Goal: Task Accomplishment & Management: Complete application form

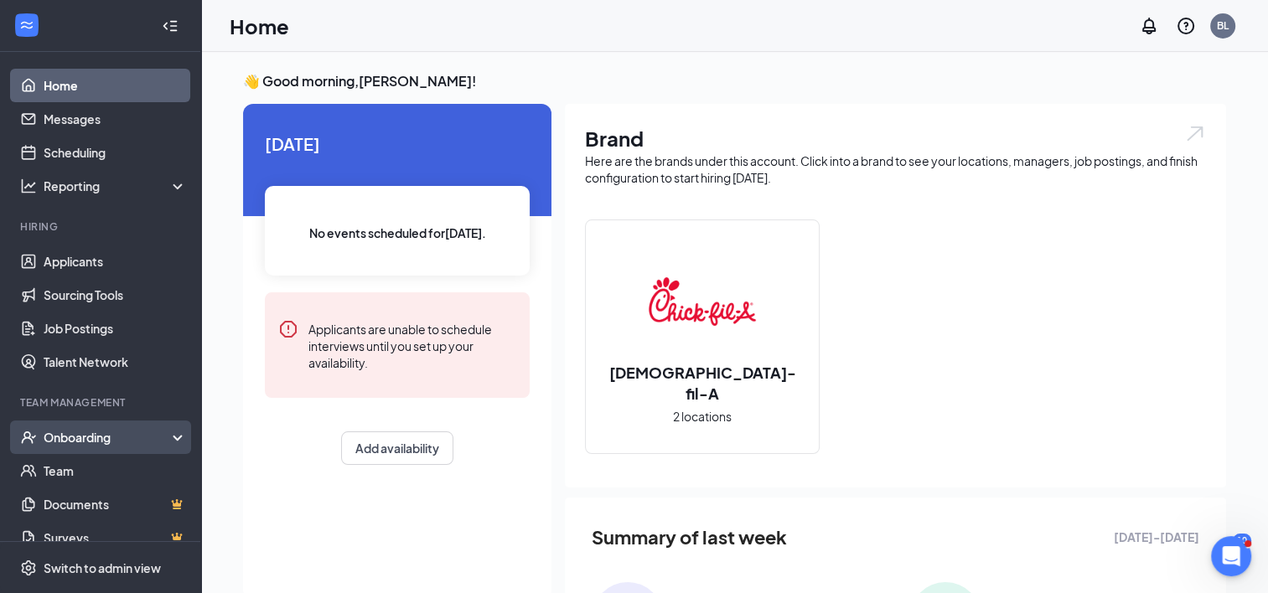
click at [108, 434] on div "Onboarding" at bounding box center [108, 437] width 129 height 17
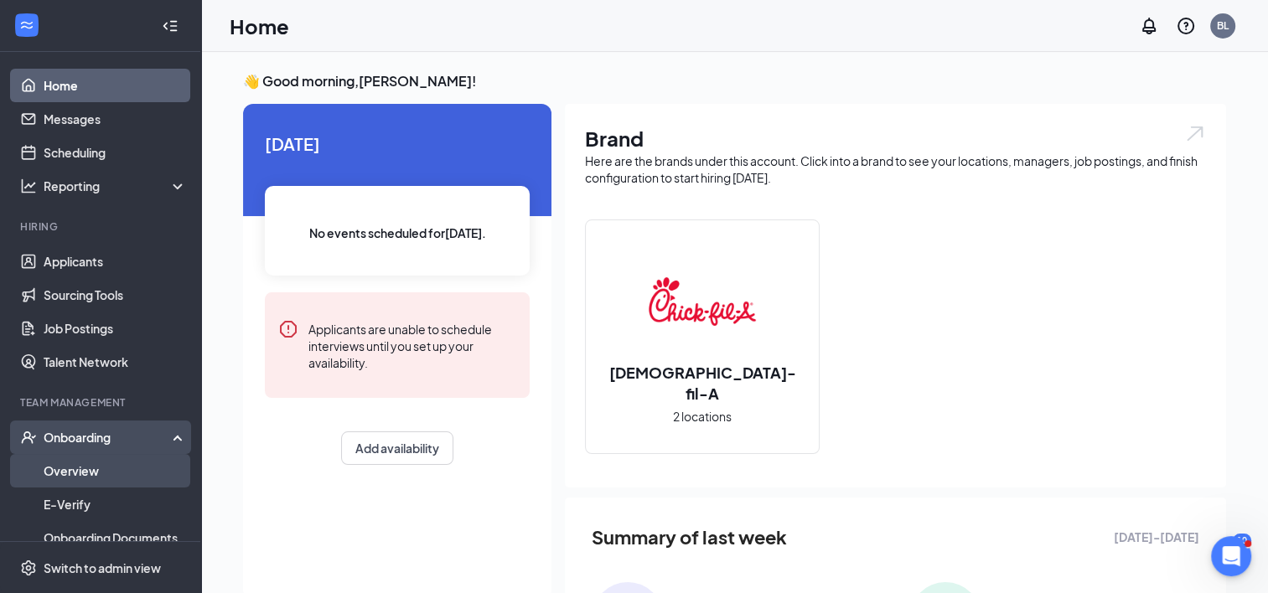
click at [104, 471] on link "Overview" at bounding box center [115, 471] width 143 height 34
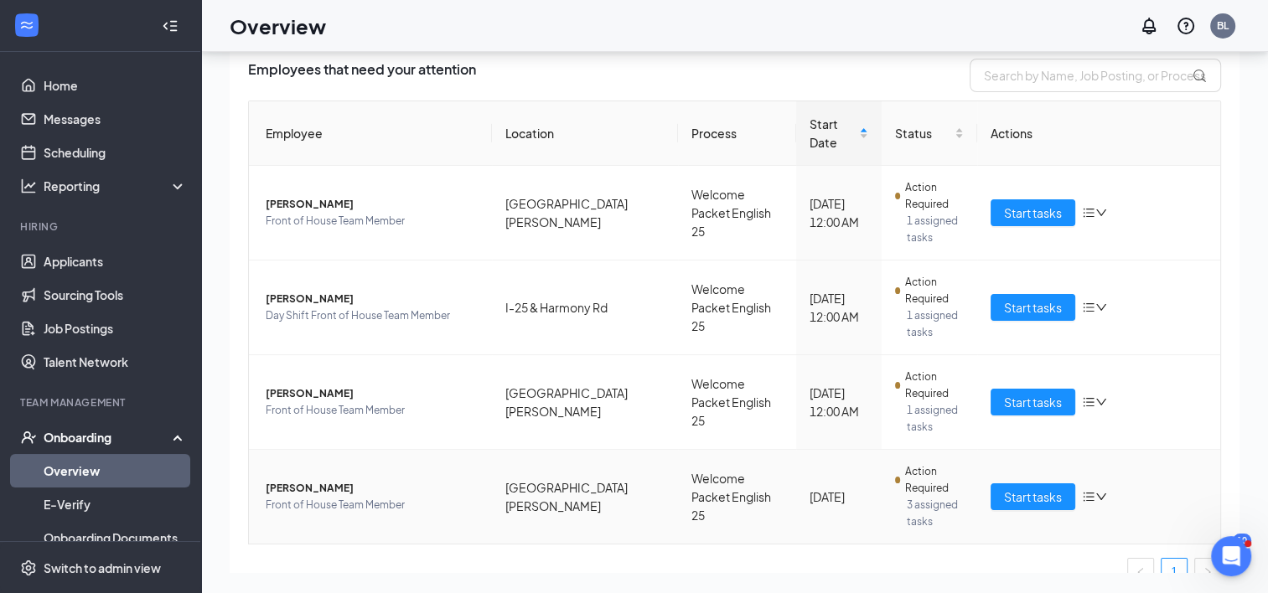
scroll to position [40, 0]
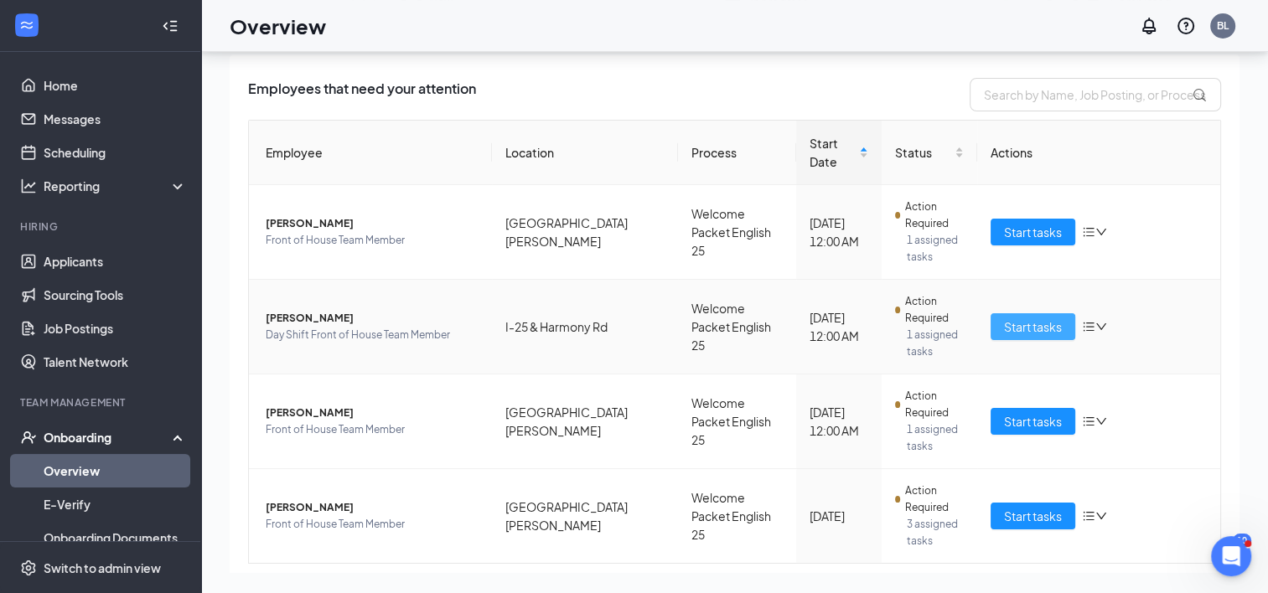
click at [1032, 318] on span "Start tasks" at bounding box center [1033, 327] width 58 height 18
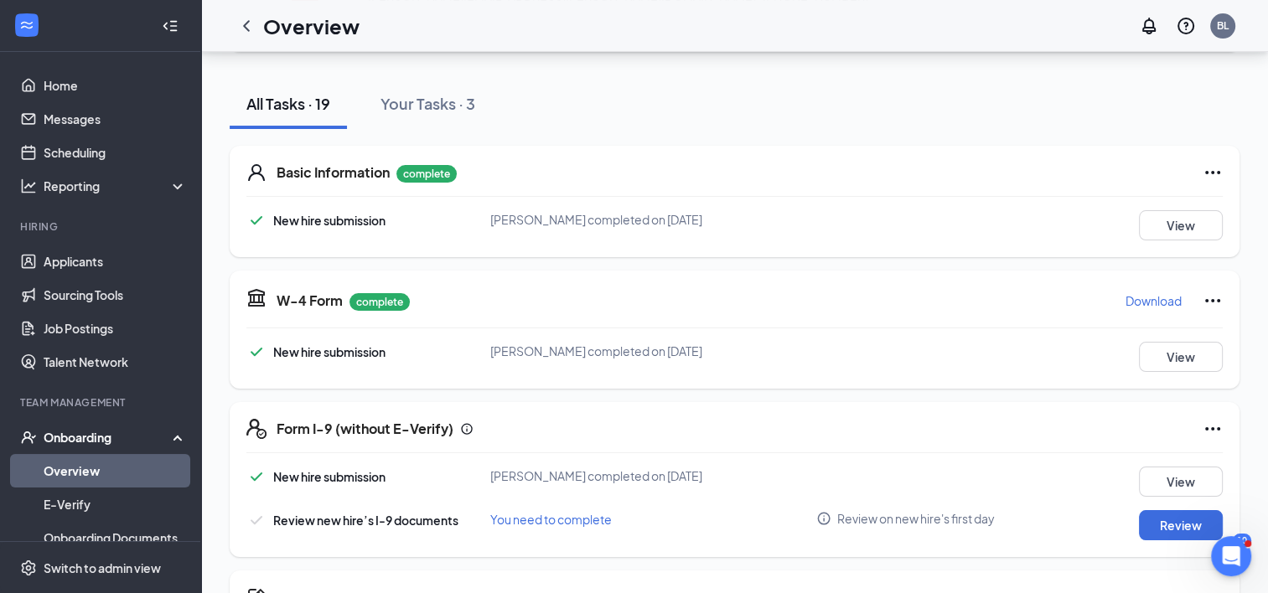
scroll to position [168, 0]
click at [1152, 525] on button "Review" at bounding box center [1181, 524] width 84 height 30
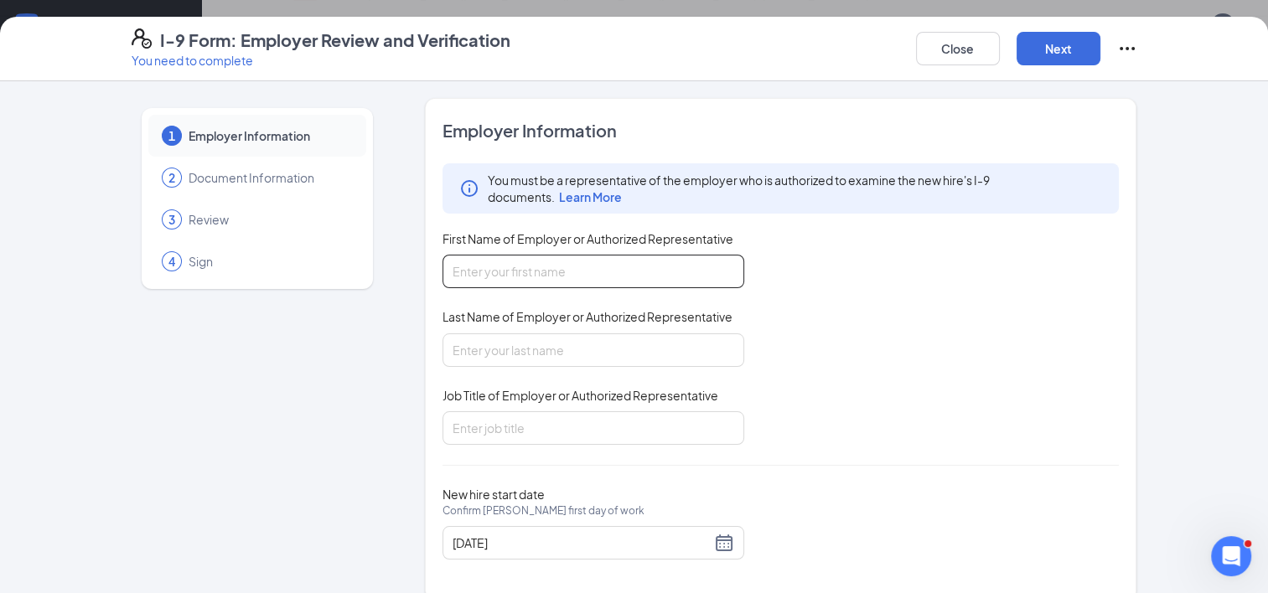
click at [469, 269] on input "First Name of Employer or Authorized Representative" at bounding box center [593, 272] width 302 height 34
type input "Brenda"
click at [519, 354] on input "Last Name of Employer or Authorized Representative" at bounding box center [593, 350] width 302 height 34
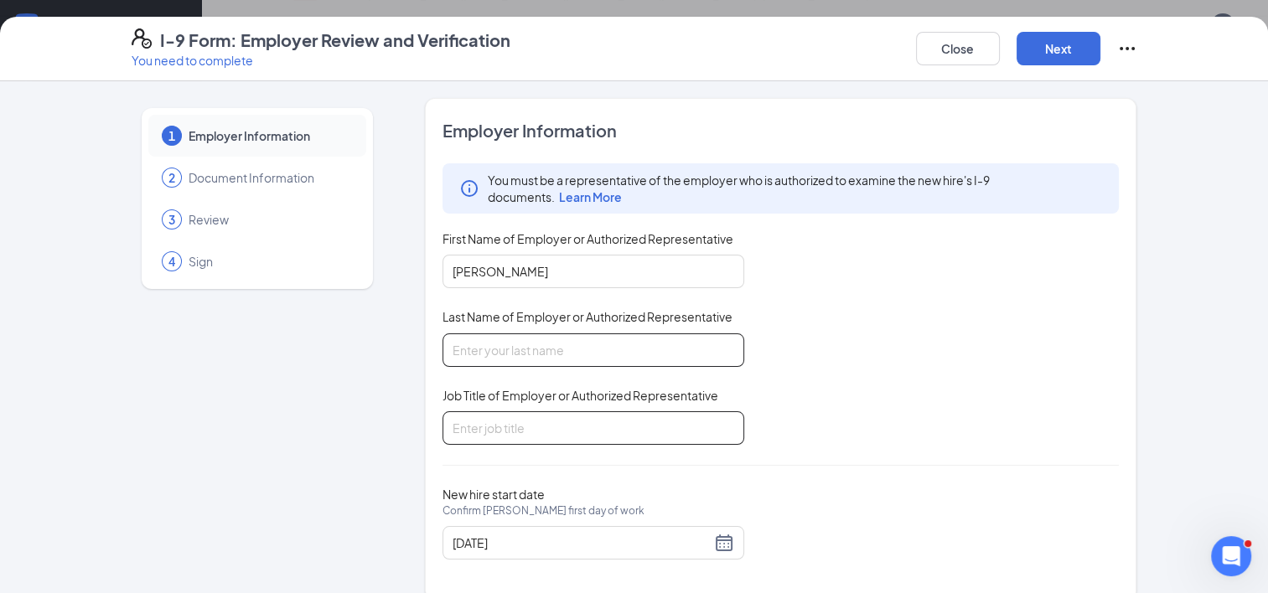
type input "Lalka"
click at [530, 433] on input "Job Title of Employer or Authorized Representative" at bounding box center [593, 428] width 302 height 34
type input "Human Resources"
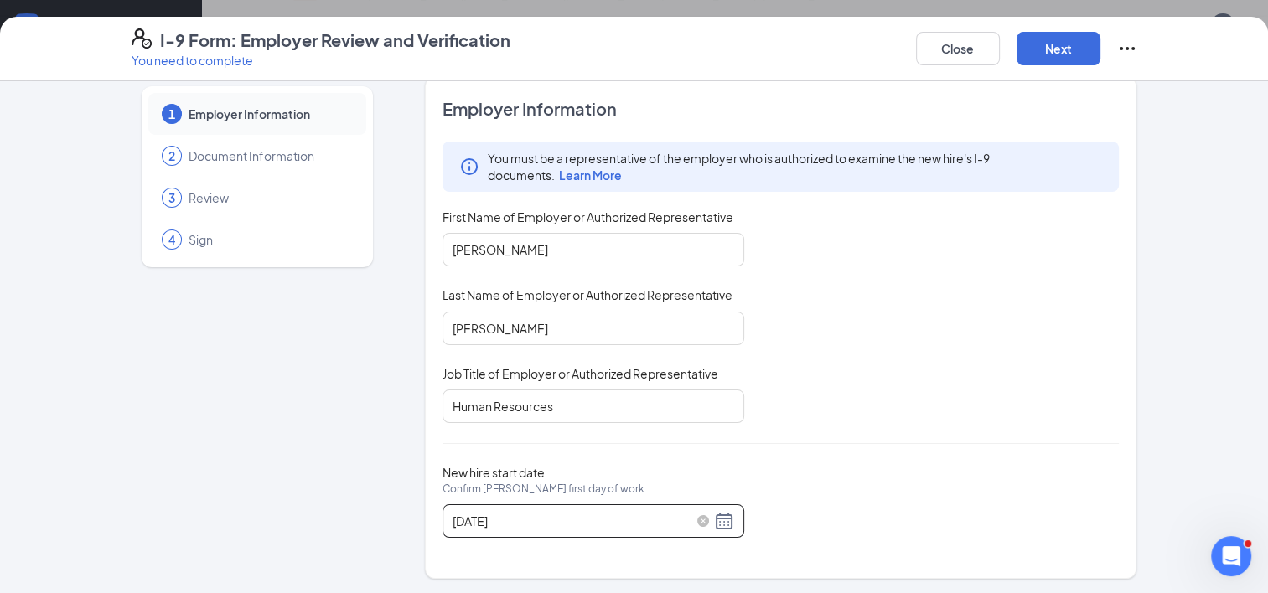
click at [658, 523] on input "09/16/2025" at bounding box center [581, 521] width 258 height 18
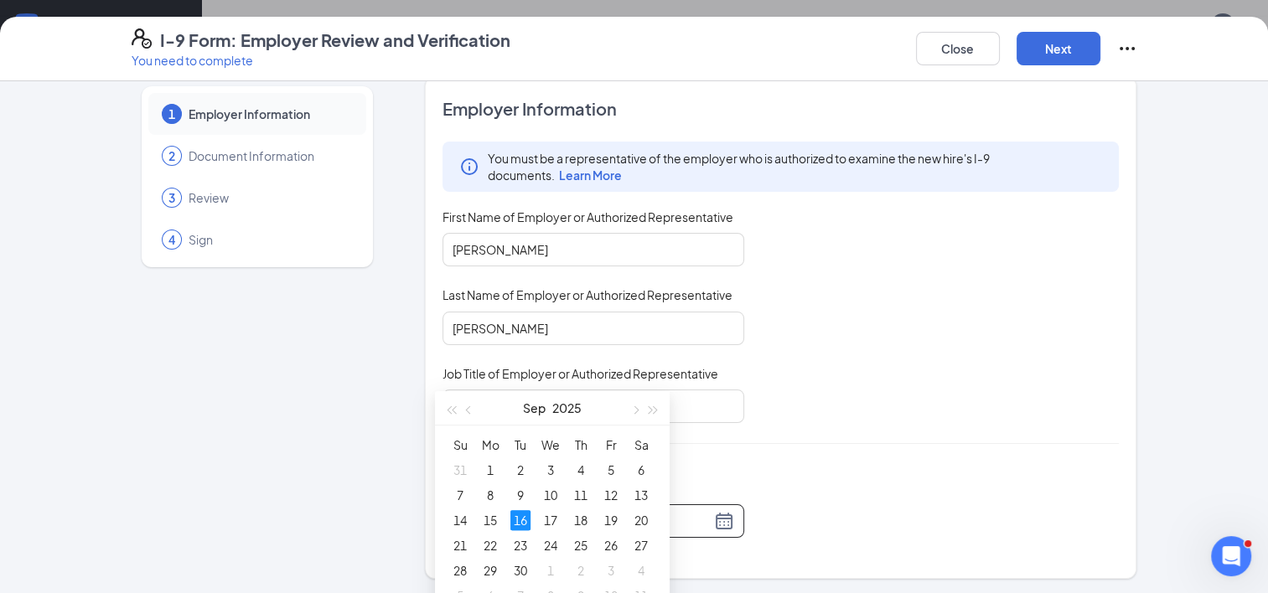
scroll to position [503, 0]
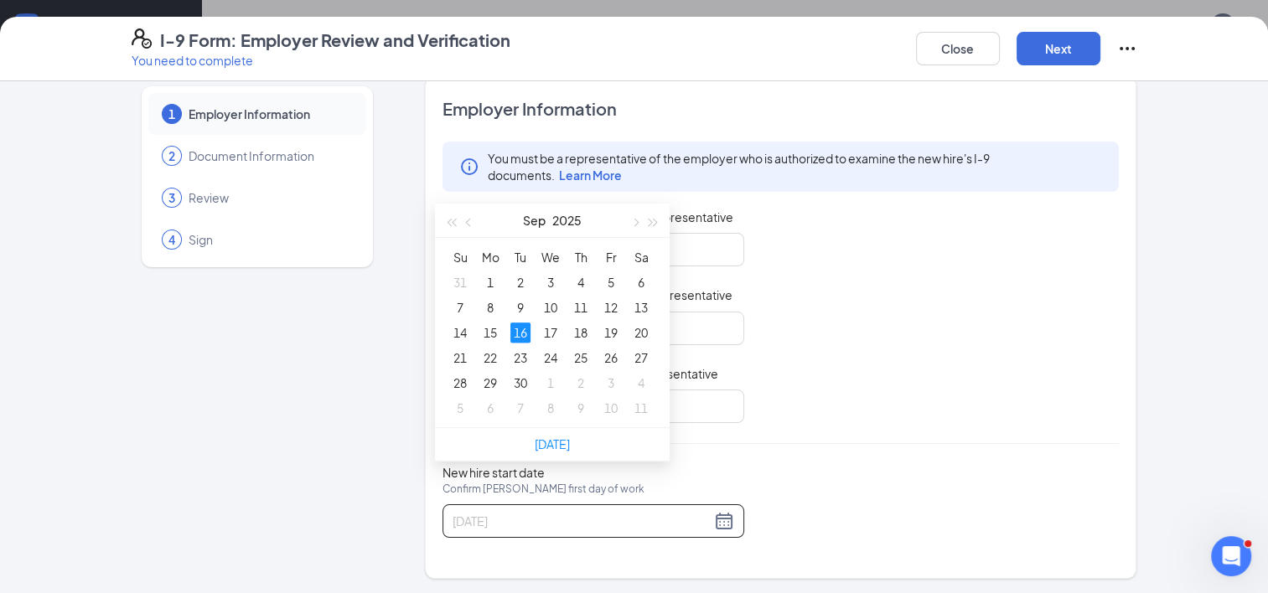
click at [516, 328] on div "16" at bounding box center [520, 333] width 20 height 20
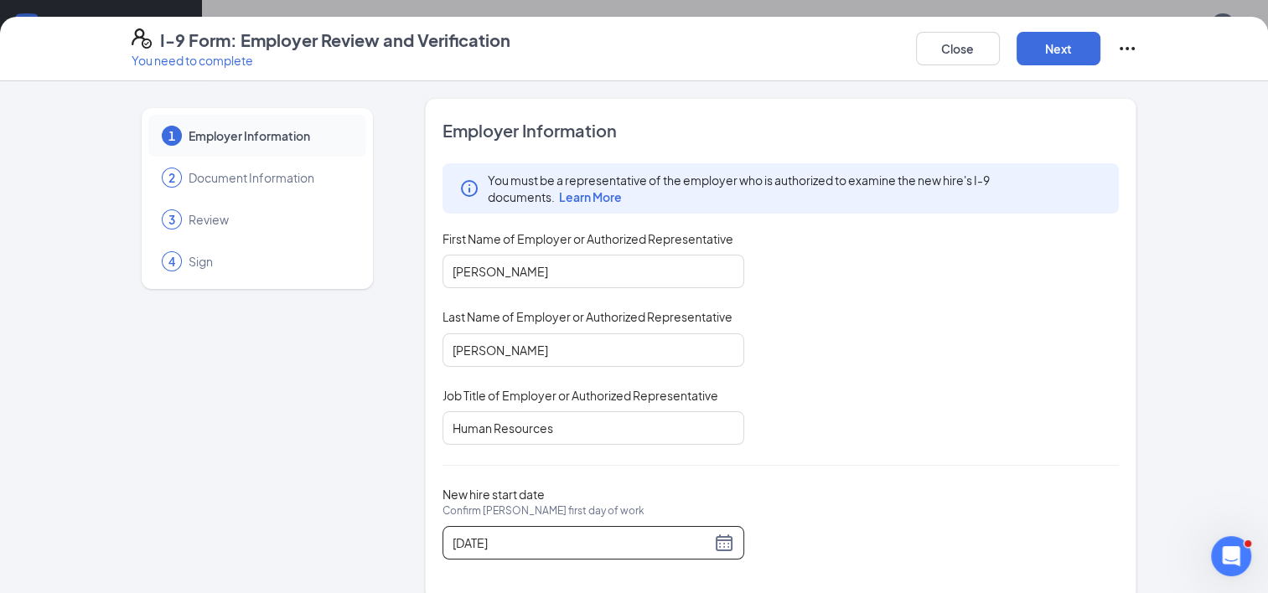
scroll to position [0, 0]
click at [634, 541] on input "09/16/2025" at bounding box center [581, 543] width 258 height 18
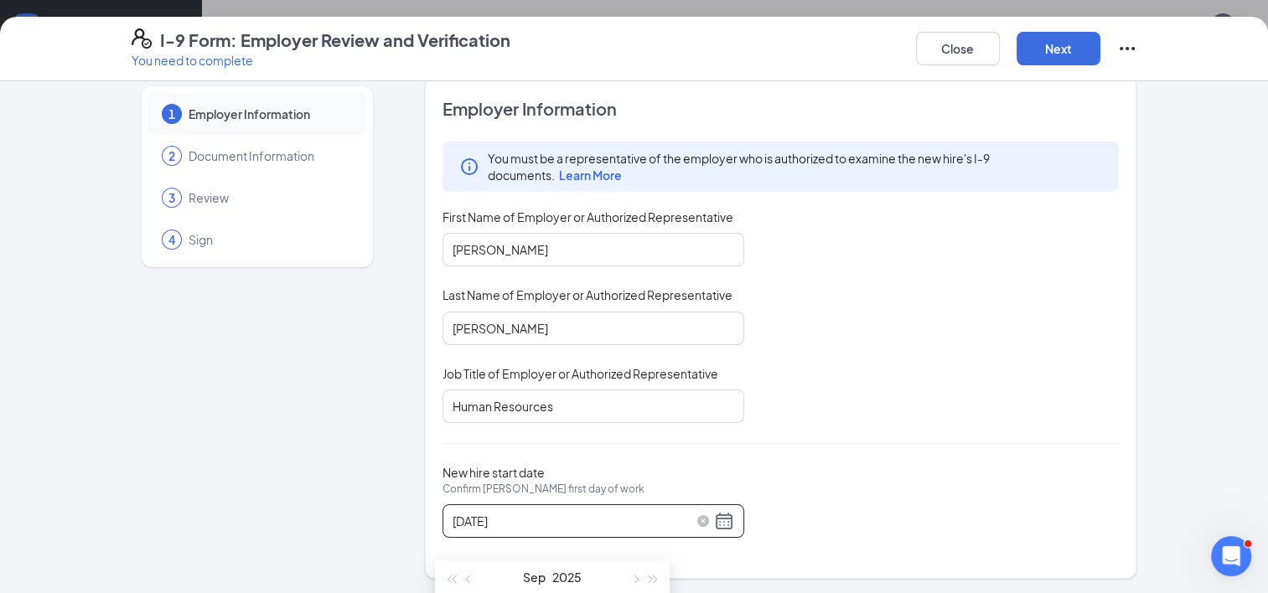
click at [608, 512] on input "09/16/2025" at bounding box center [581, 521] width 258 height 18
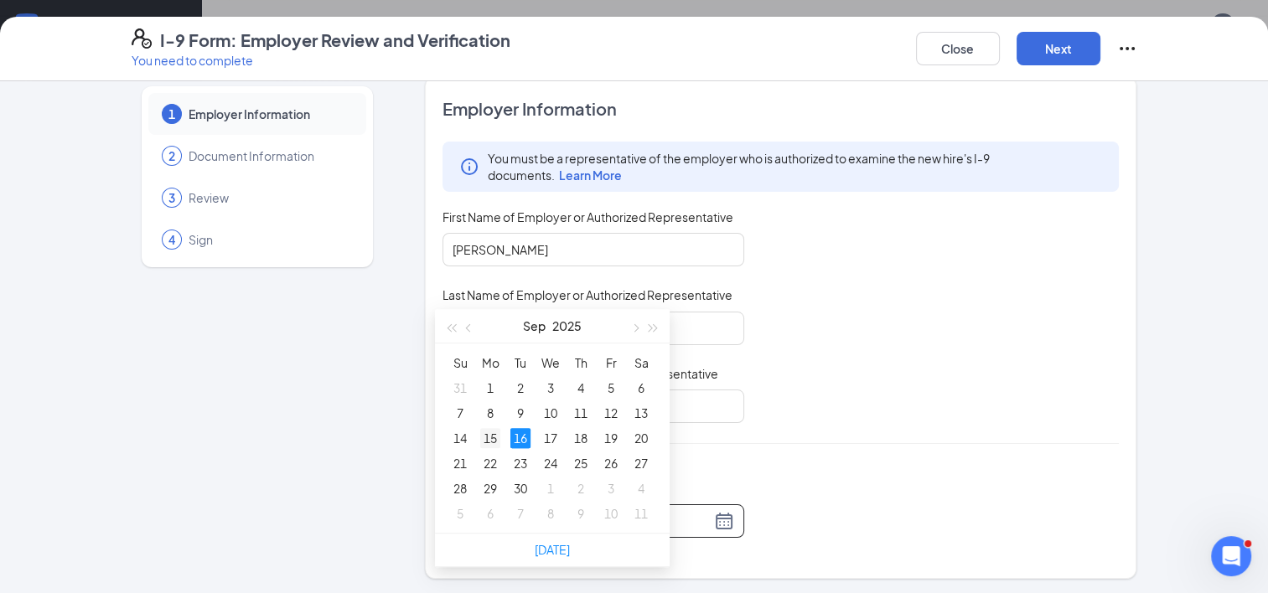
type input "09/15/2025"
click at [486, 439] on div "15" at bounding box center [490, 438] width 20 height 20
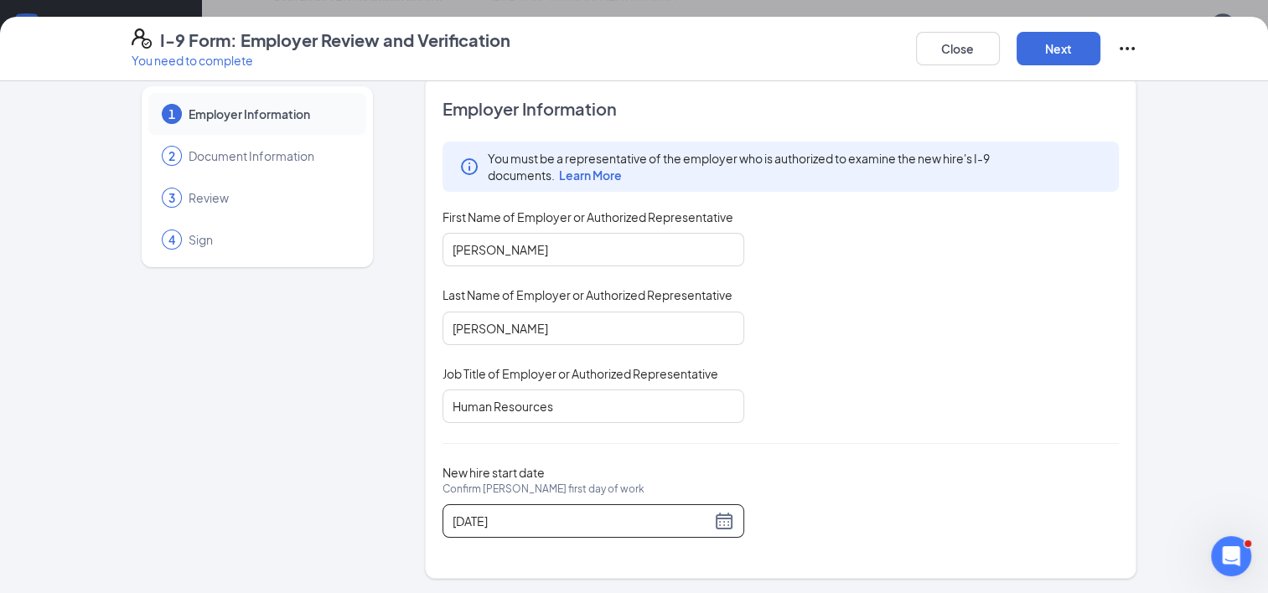
scroll to position [922, 0]
click at [1064, 54] on button "Next" at bounding box center [1058, 49] width 84 height 34
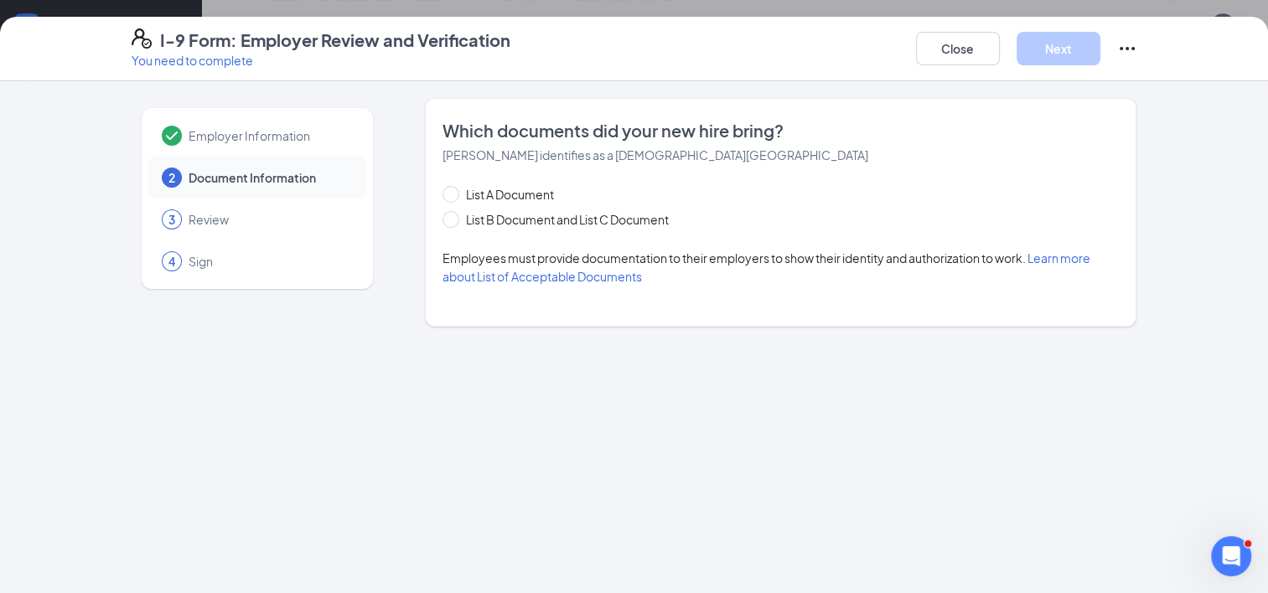
scroll to position [0, 0]
click at [452, 218] on input "List B Document and List C Document" at bounding box center [448, 217] width 12 height 12
radio input "true"
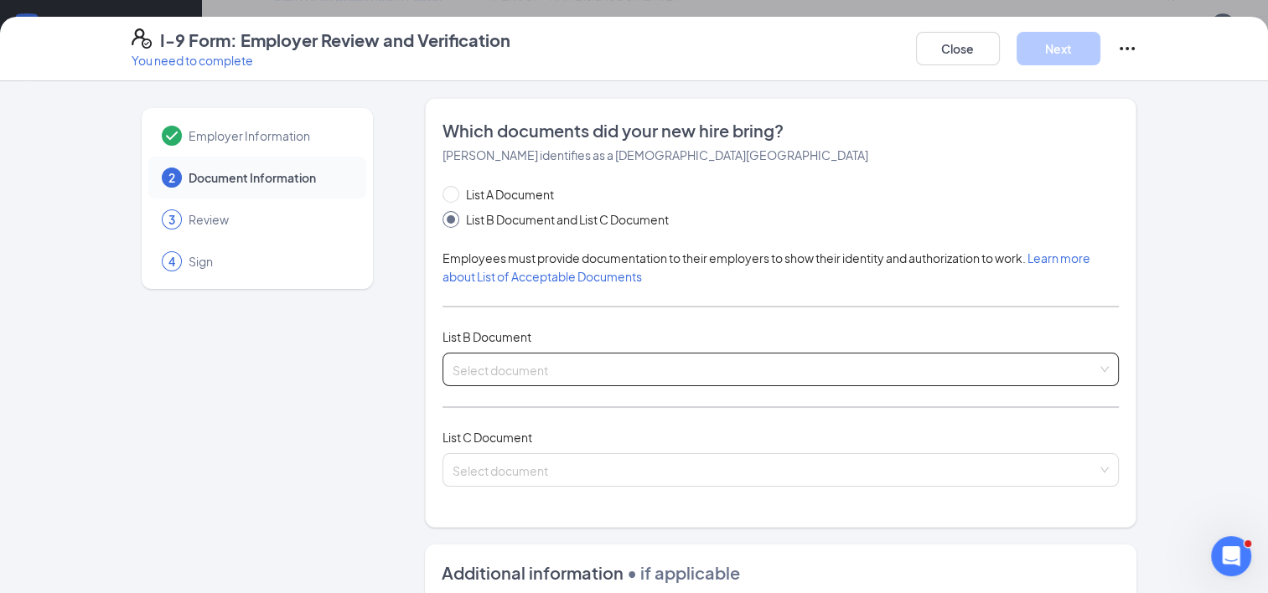
click at [591, 359] on input "search" at bounding box center [774, 366] width 645 height 25
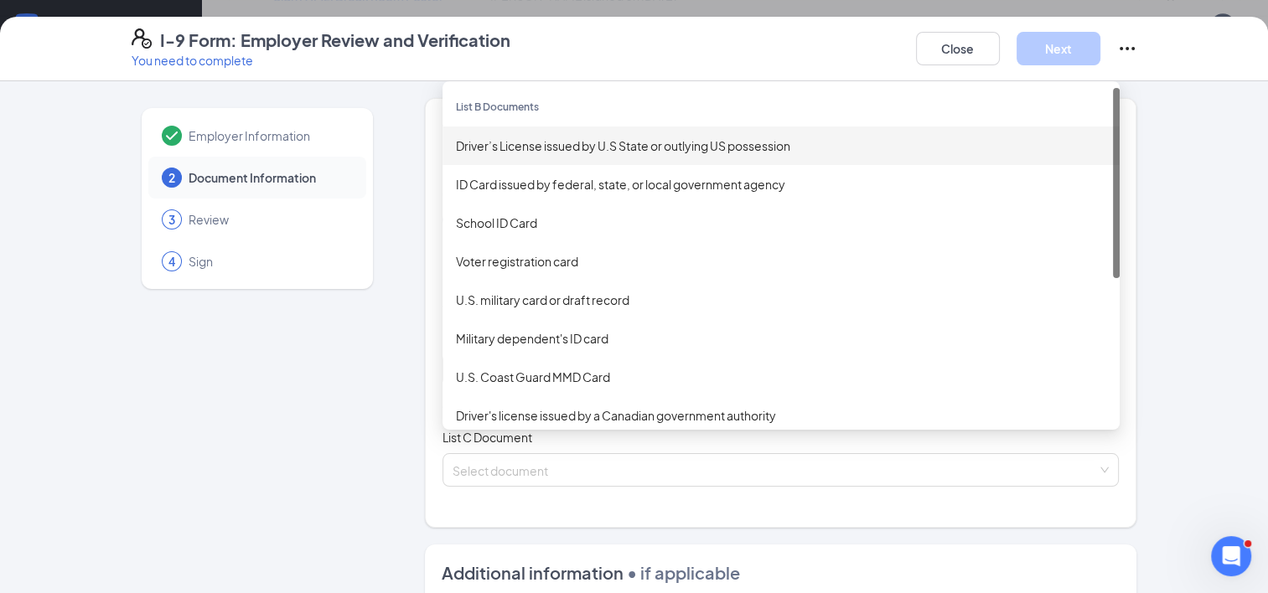
click at [613, 141] on div "Driver’s License issued by U.S State or outlying US possession" at bounding box center [781, 146] width 650 height 18
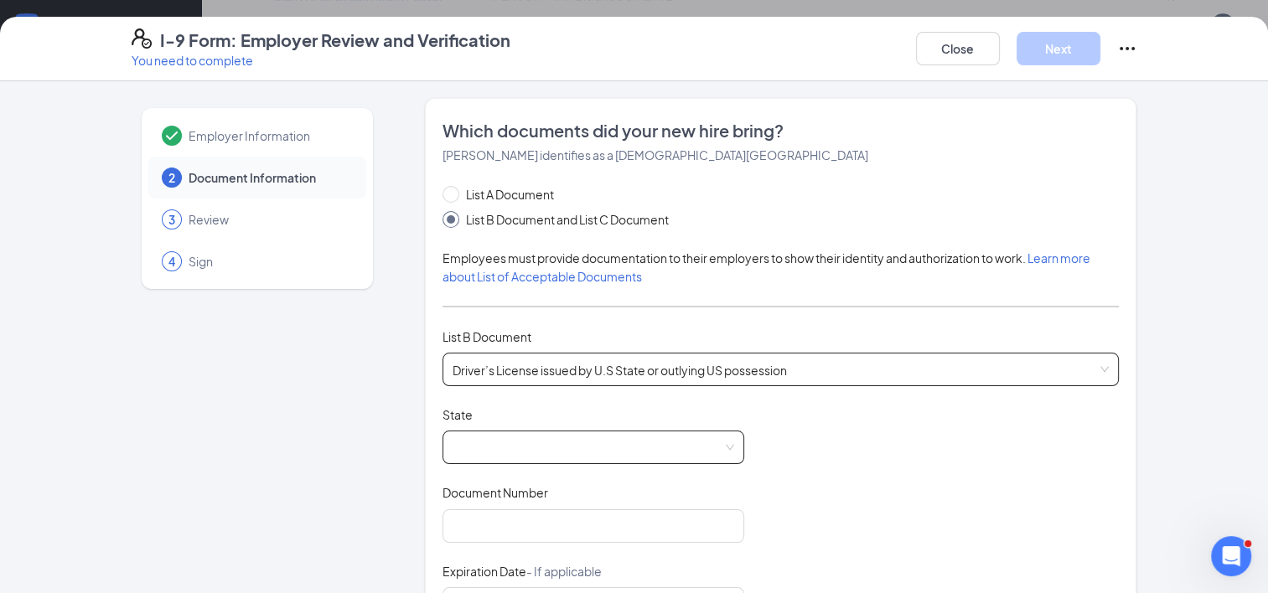
click at [468, 445] on span at bounding box center [593, 448] width 282 height 32
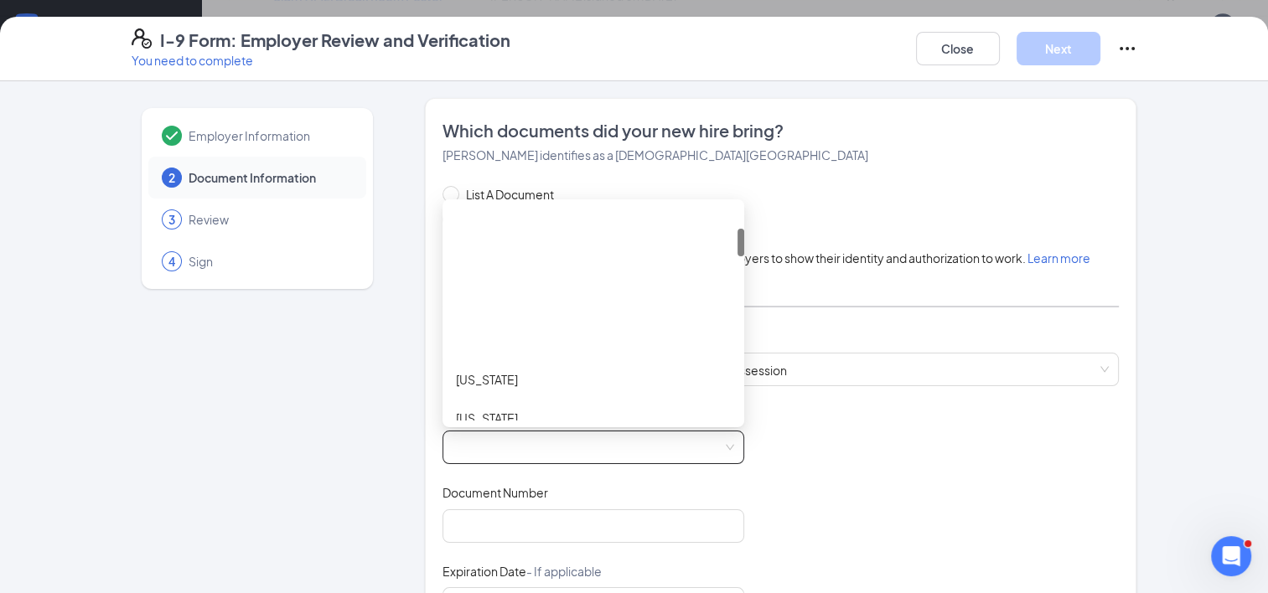
scroll to position [168, 0]
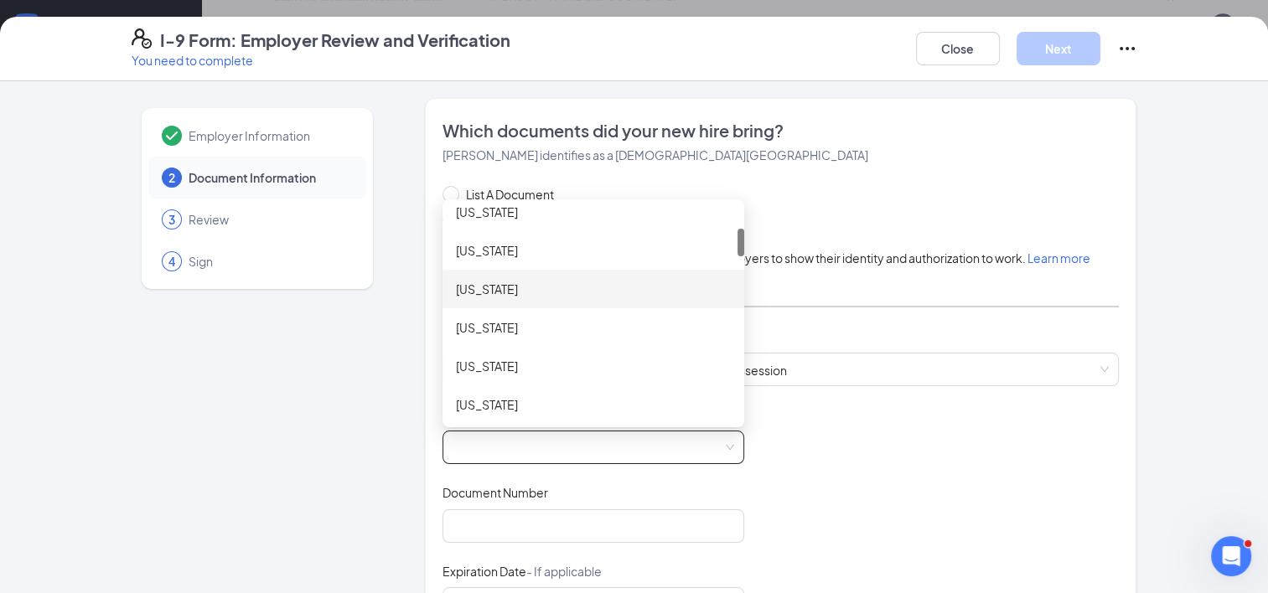
click at [484, 287] on div "Colorado" at bounding box center [593, 289] width 275 height 18
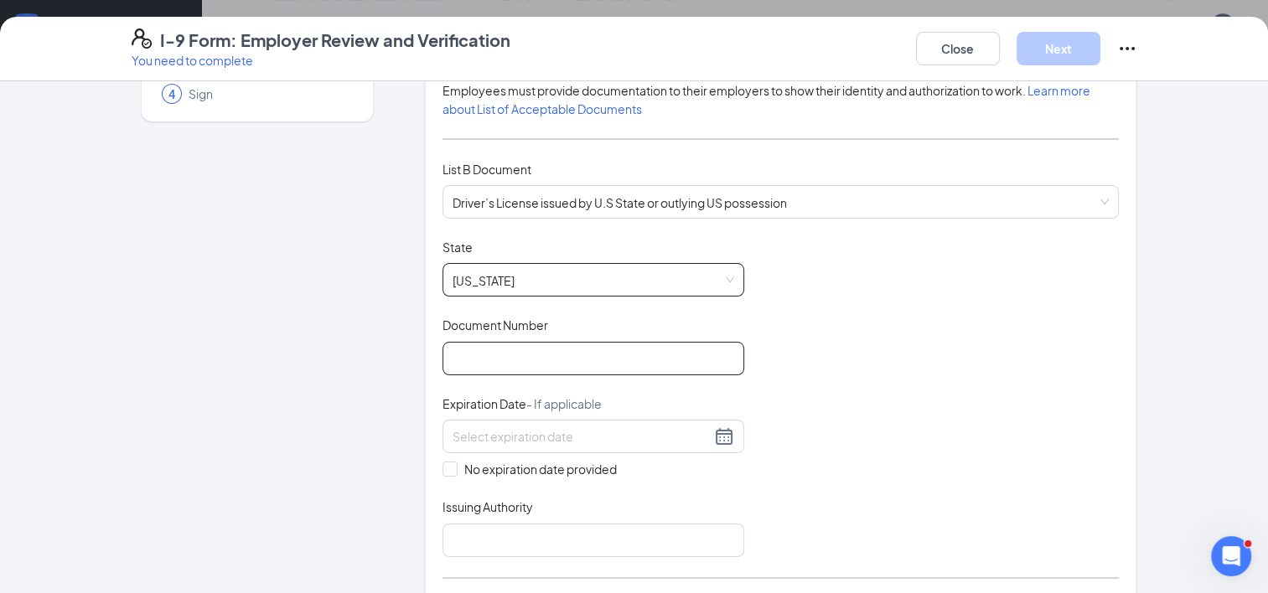
click at [533, 360] on input "Document Number" at bounding box center [593, 359] width 302 height 34
type input "172875554"
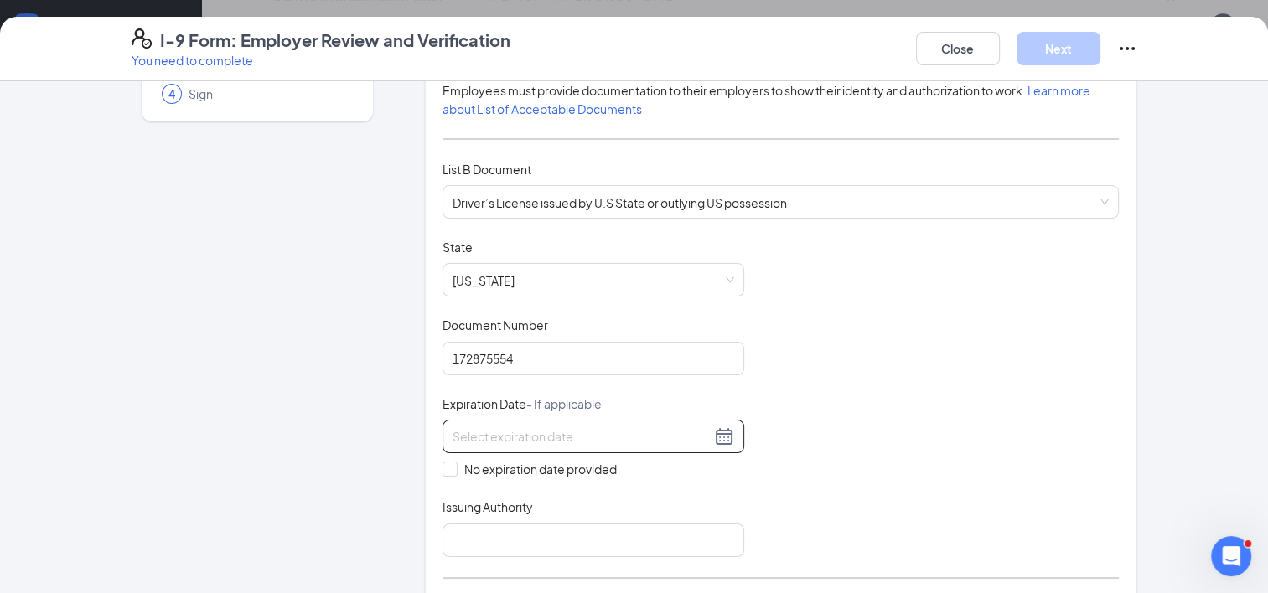
click at [614, 432] on input at bounding box center [581, 436] width 258 height 18
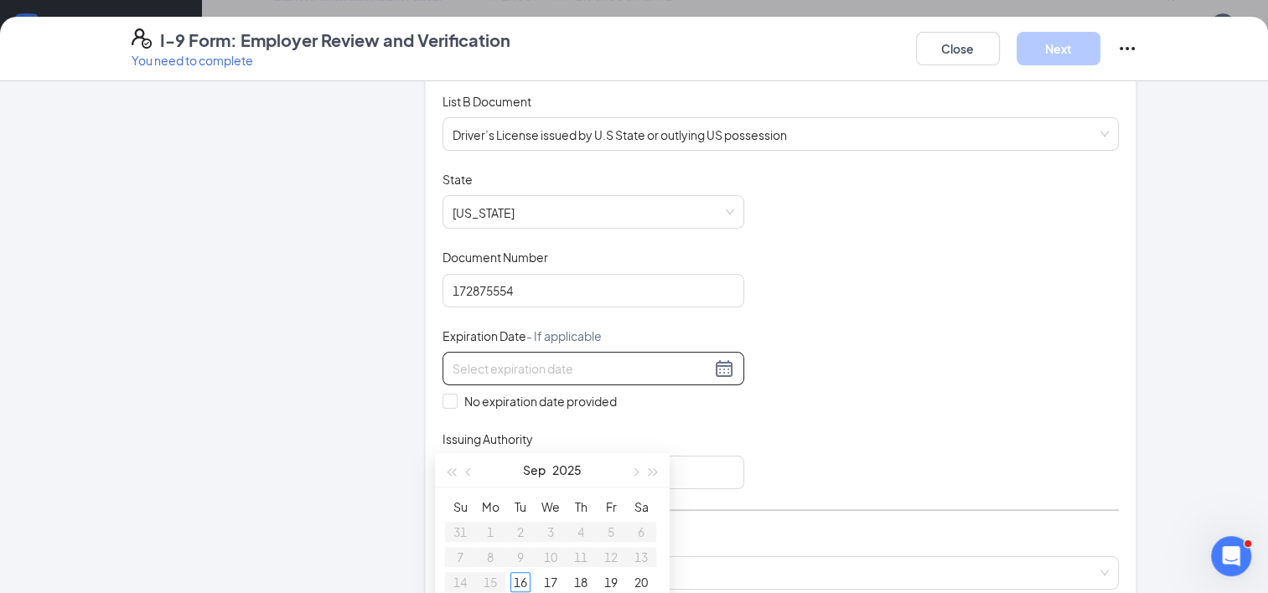
scroll to position [335, 0]
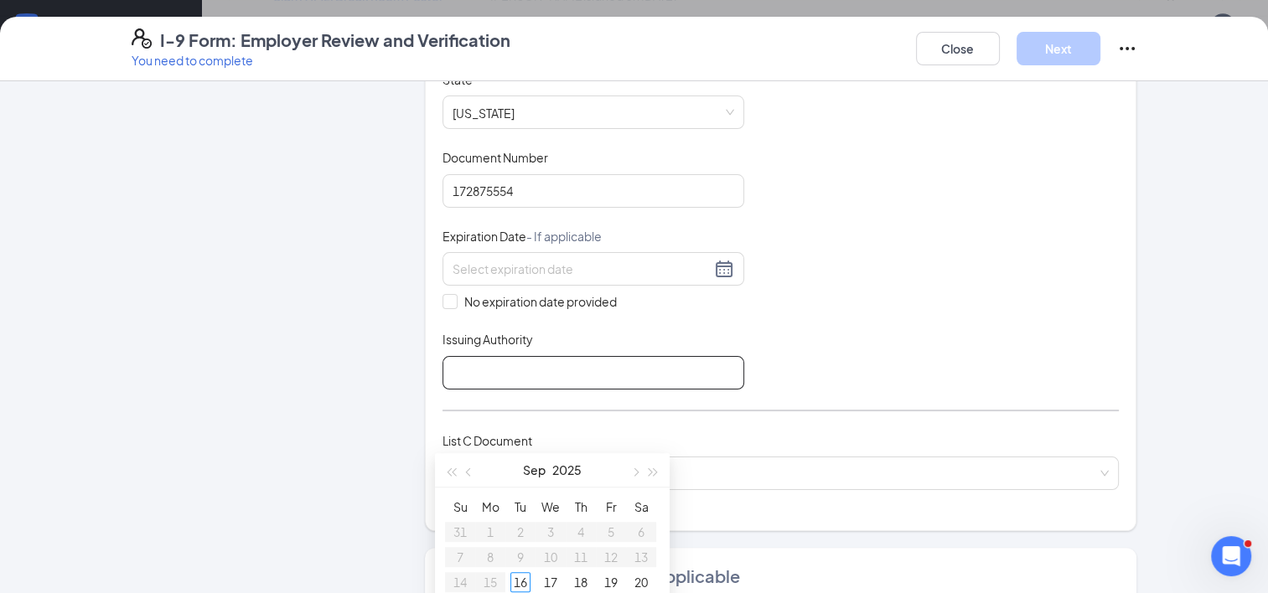
drag, startPoint x: 659, startPoint y: 379, endPoint x: 648, endPoint y: 320, distance: 59.7
click at [658, 370] on input "Issuing Authority" at bounding box center [593, 373] width 302 height 34
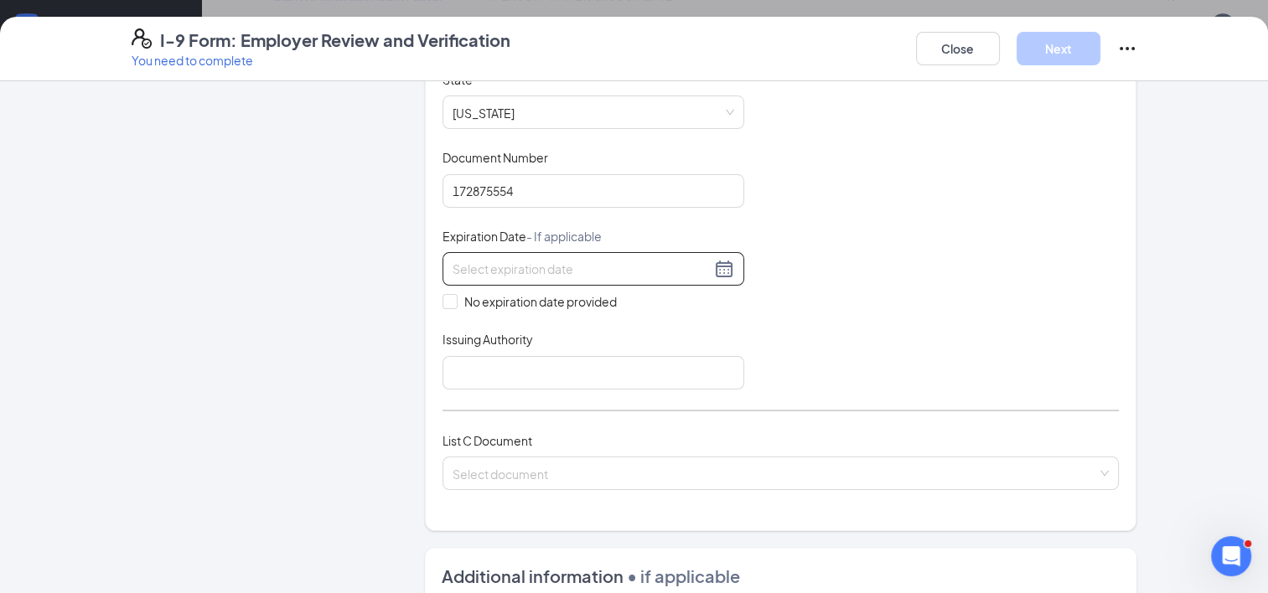
click at [662, 266] on input at bounding box center [581, 269] width 258 height 18
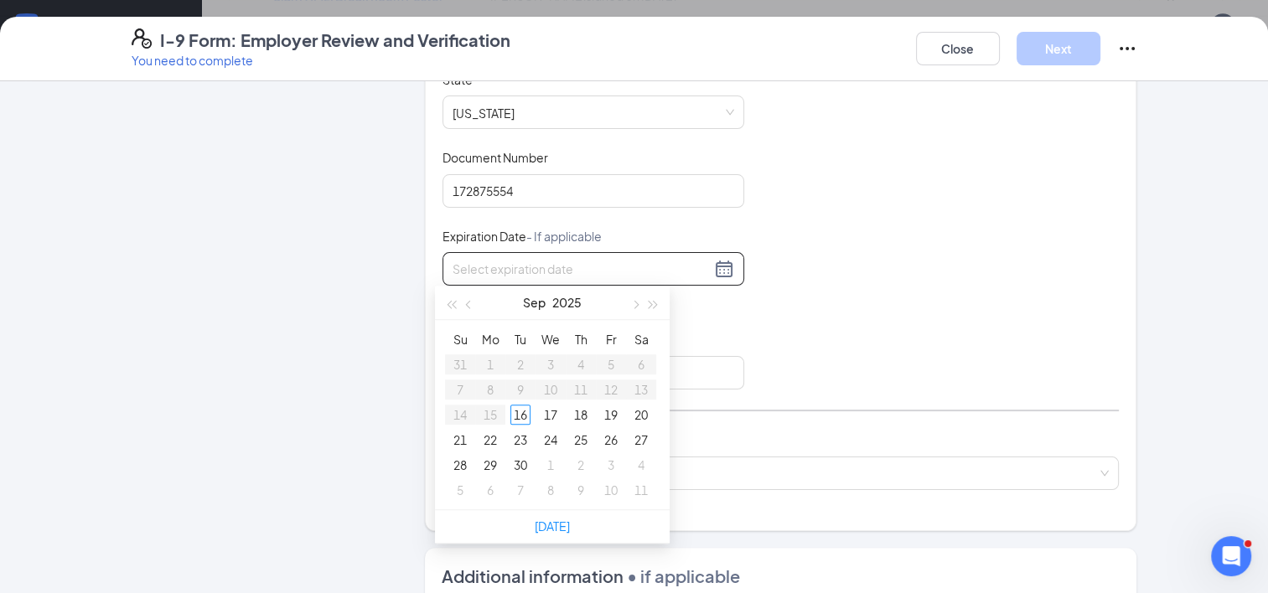
type input "09/20/2025"
click at [654, 302] on span "button" at bounding box center [653, 305] width 8 height 8
click at [473, 308] on button "button" at bounding box center [469, 303] width 18 height 34
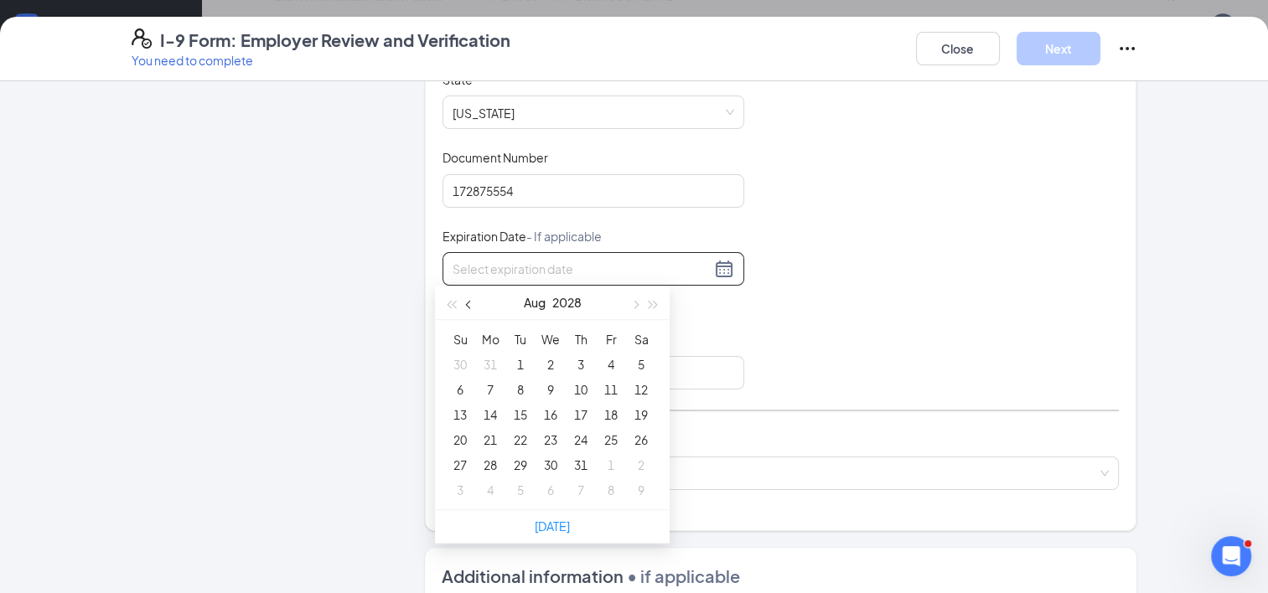
click at [473, 308] on button "button" at bounding box center [469, 303] width 18 height 34
type input "04/22/2028"
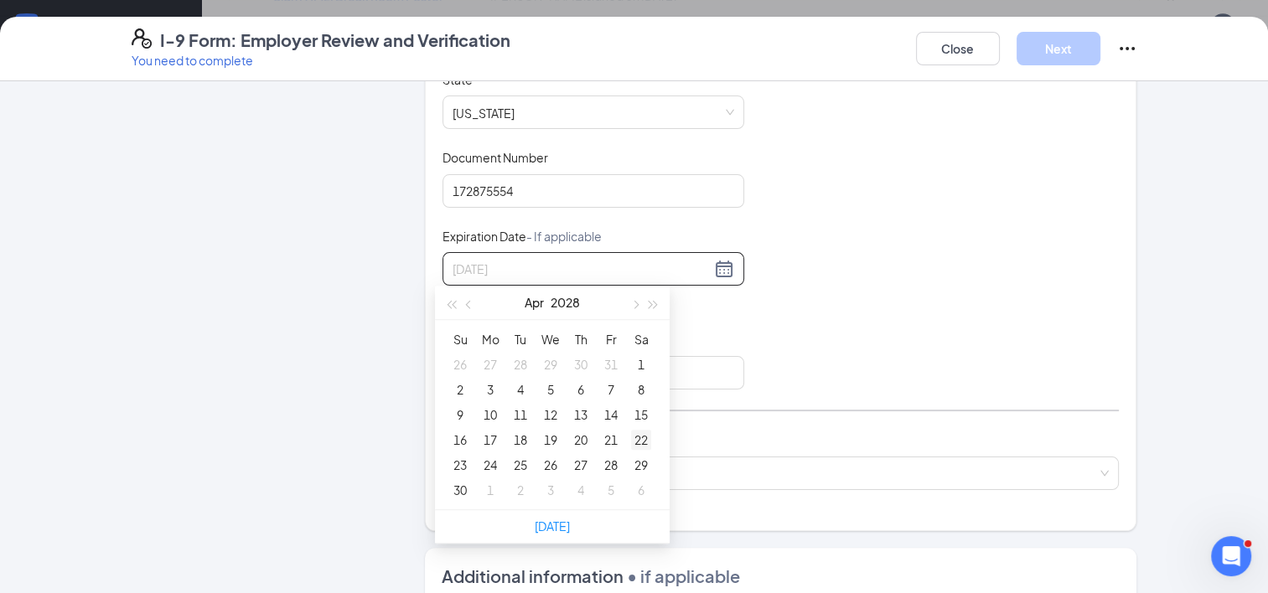
click at [648, 439] on div "22" at bounding box center [641, 440] width 20 height 20
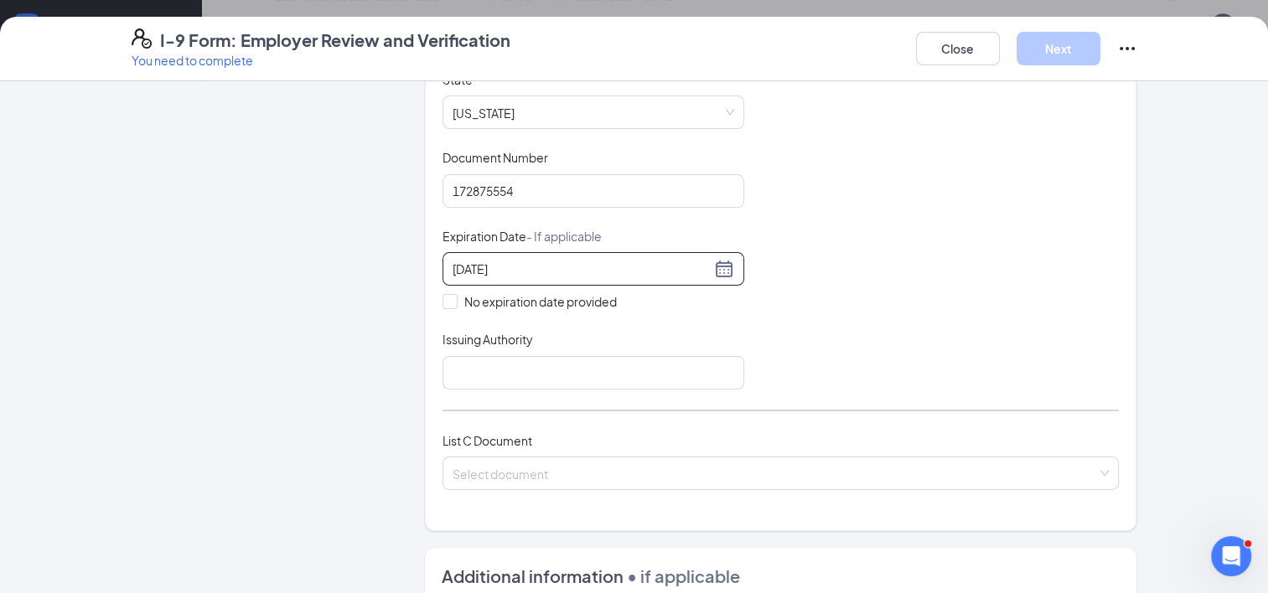
scroll to position [503, 0]
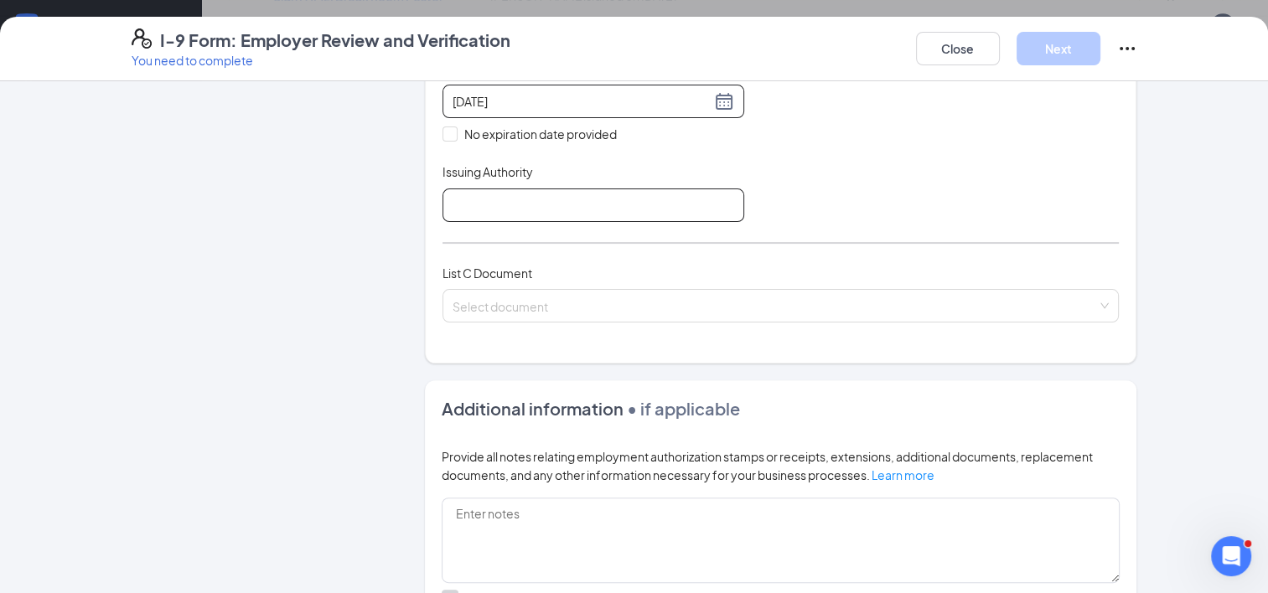
click at [489, 201] on input "Issuing Authority" at bounding box center [593, 206] width 302 height 34
type input "Colorado"
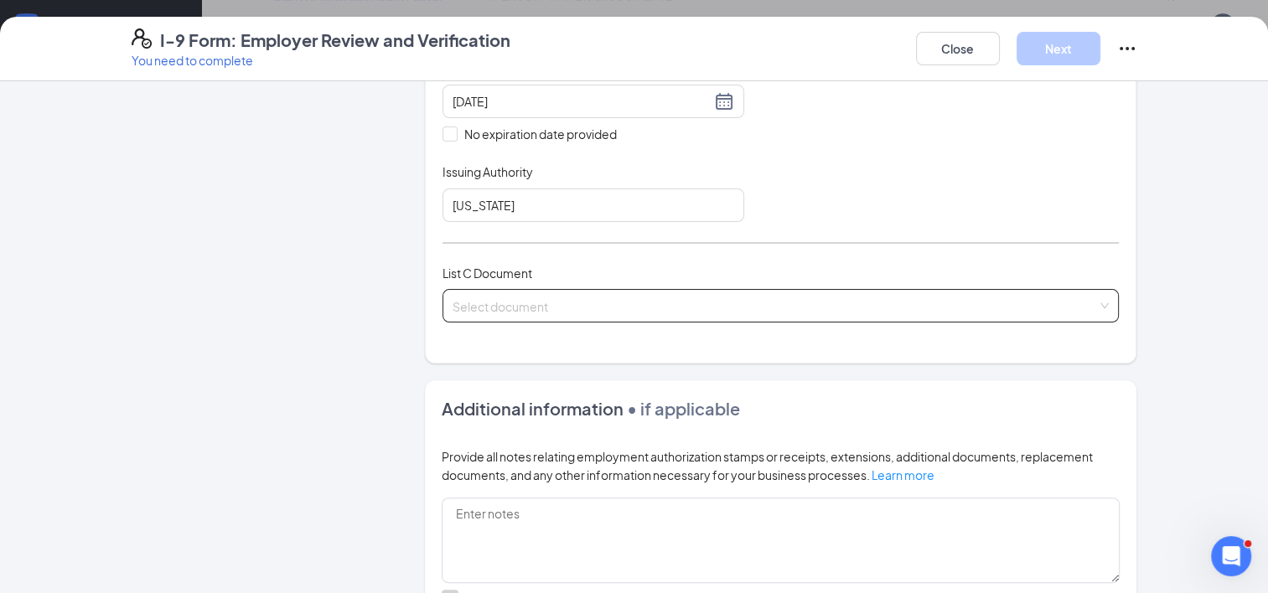
click at [529, 305] on input "search" at bounding box center [774, 302] width 645 height 25
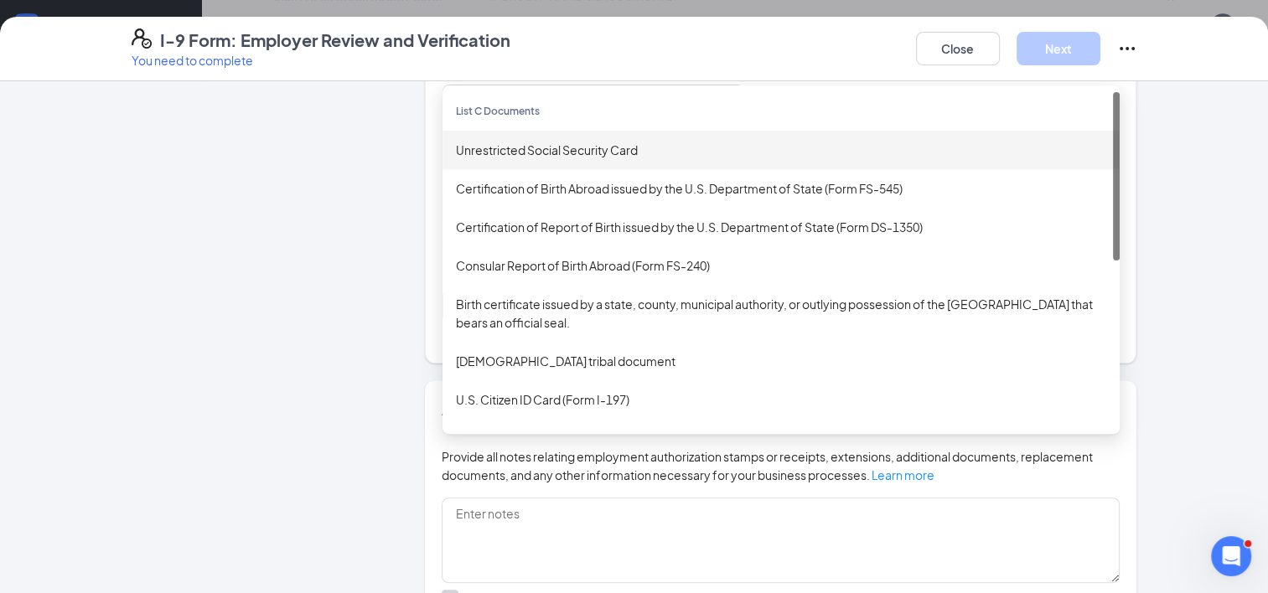
click at [499, 151] on div "Unrestricted Social Security Card" at bounding box center [781, 150] width 650 height 18
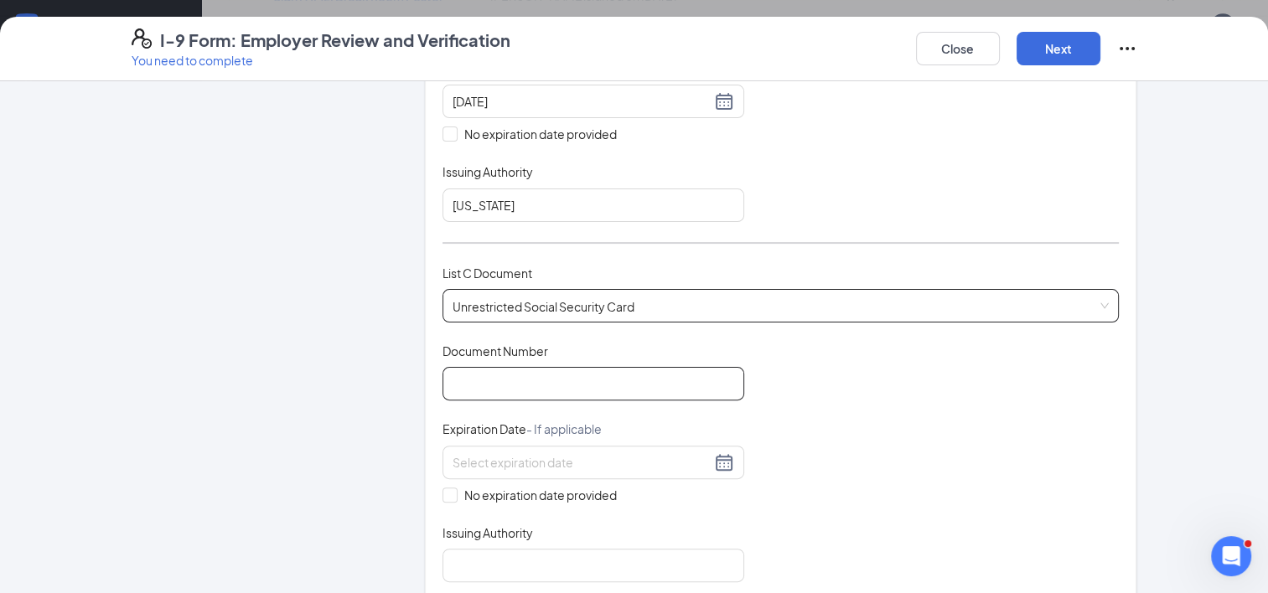
click at [486, 376] on input "Document Number" at bounding box center [593, 384] width 302 height 34
type input "652549229"
click at [457, 492] on span "No expiration date provided" at bounding box center [540, 495] width 166 height 18
click at [450, 492] on input "No expiration date provided" at bounding box center [448, 494] width 12 height 12
checkbox input "true"
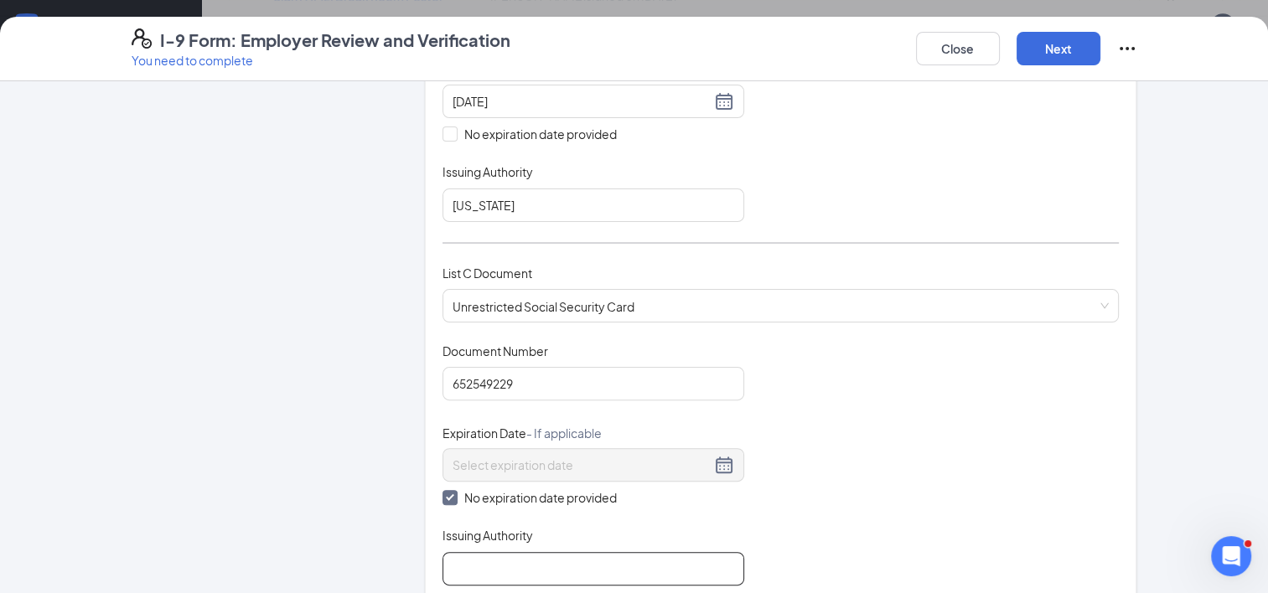
click at [468, 575] on input "Issuing Authority" at bounding box center [593, 569] width 302 height 34
type input "Social Security Administration"
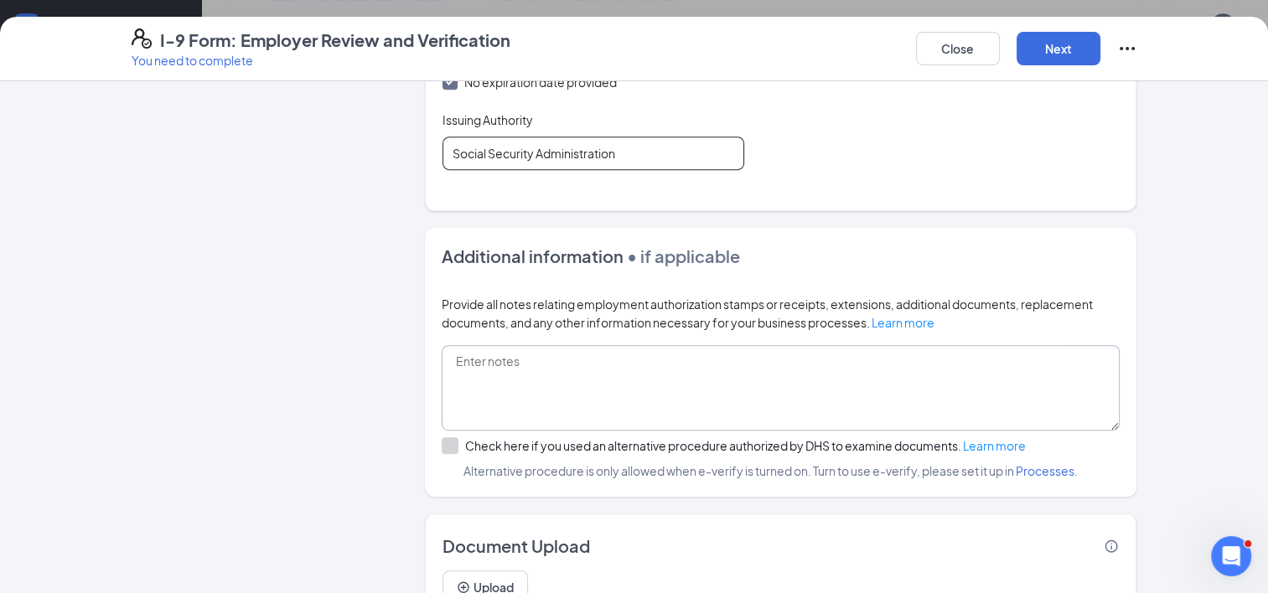
scroll to position [990, 0]
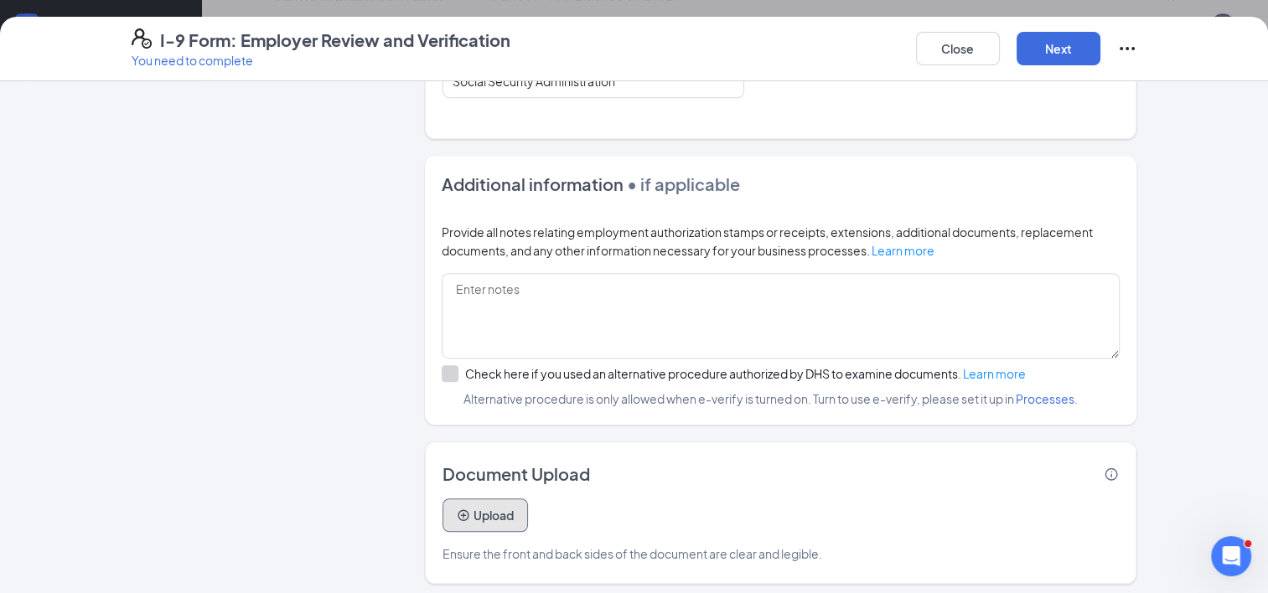
click at [474, 505] on button "Upload" at bounding box center [484, 516] width 85 height 34
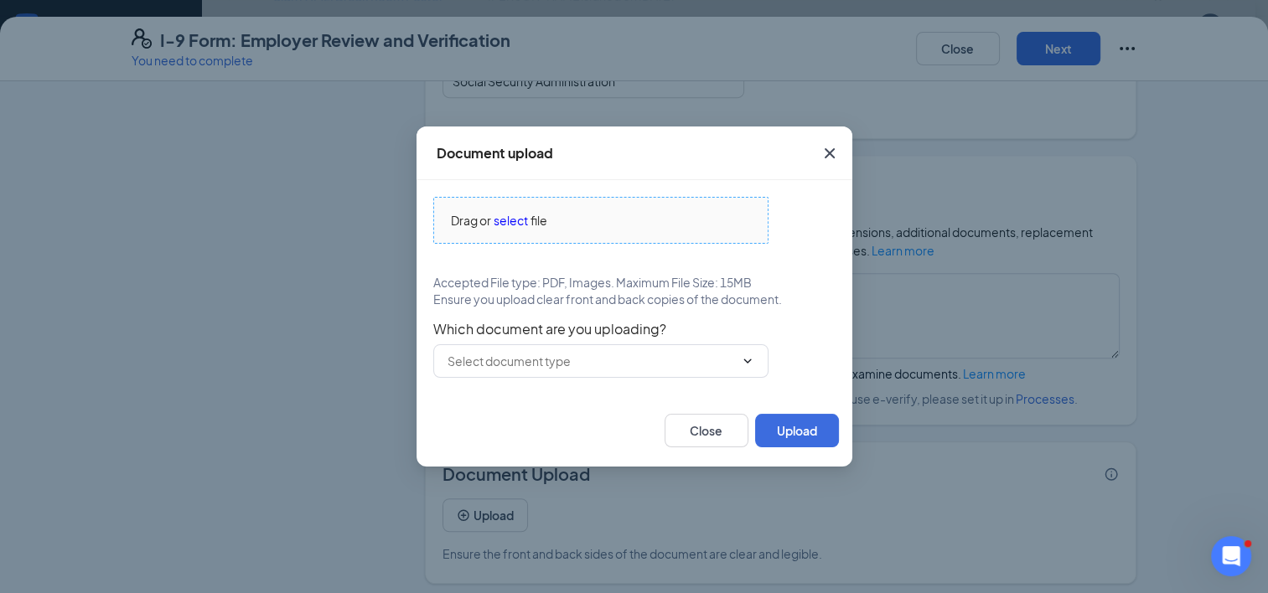
click at [504, 218] on span "select" at bounding box center [511, 220] width 34 height 18
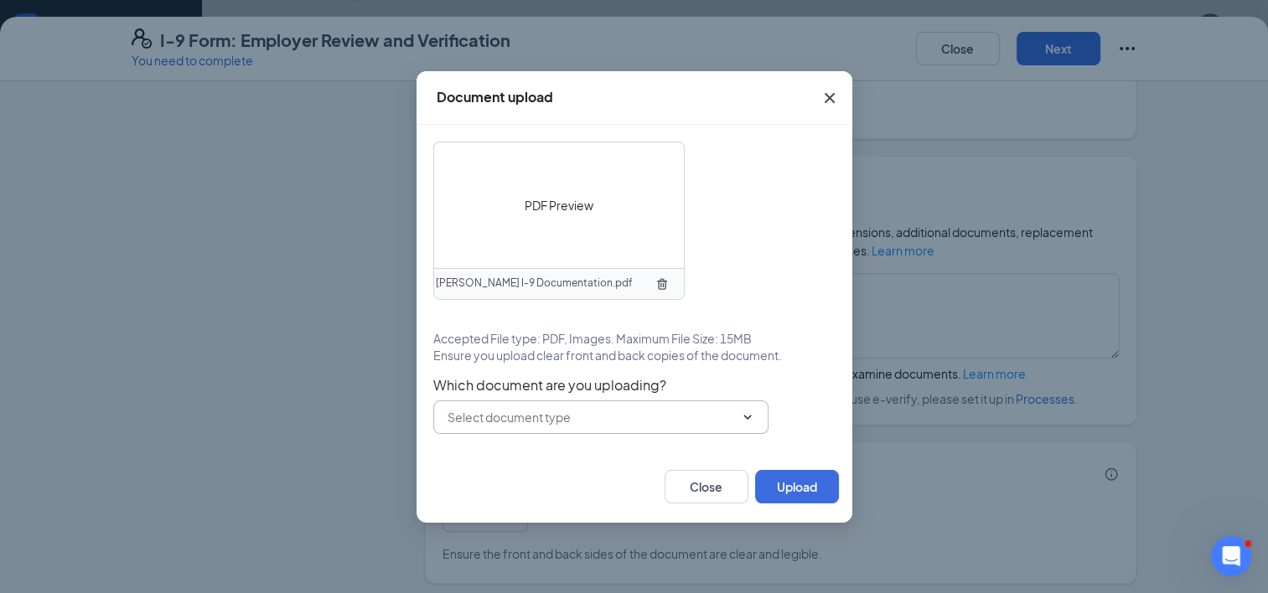
click at [536, 416] on input "text" at bounding box center [590, 417] width 287 height 18
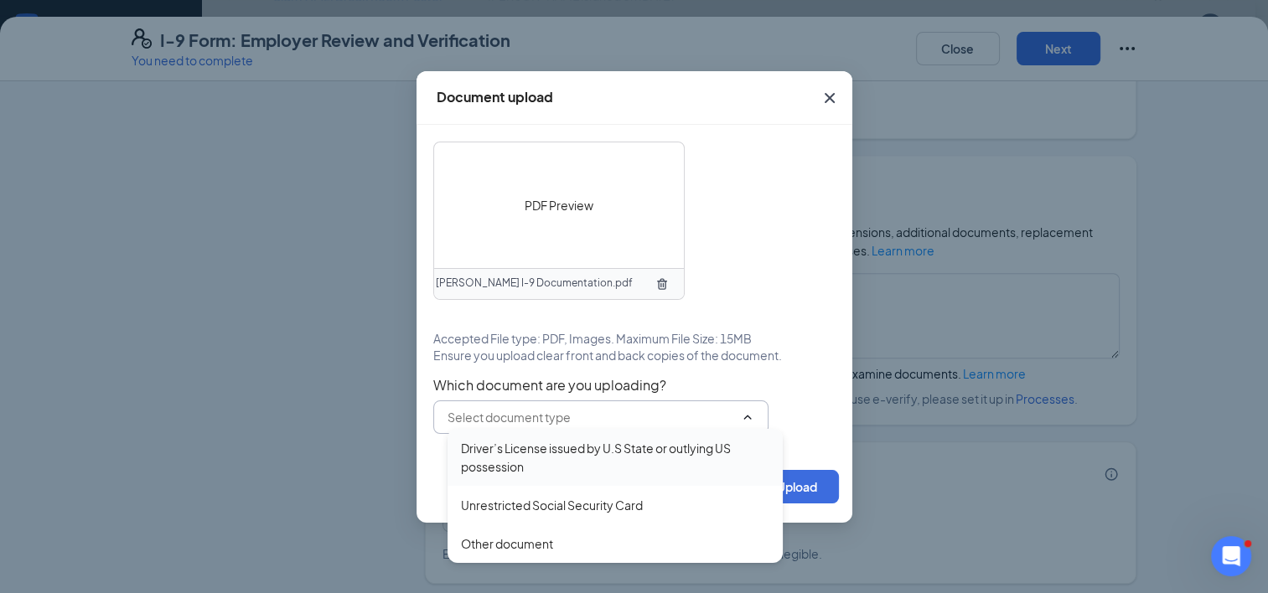
click at [536, 446] on div "Driver’s License issued by U.S State or outlying US possession" at bounding box center [615, 457] width 308 height 37
type input "Driver’s License issued by U.S State or outlying US possession"
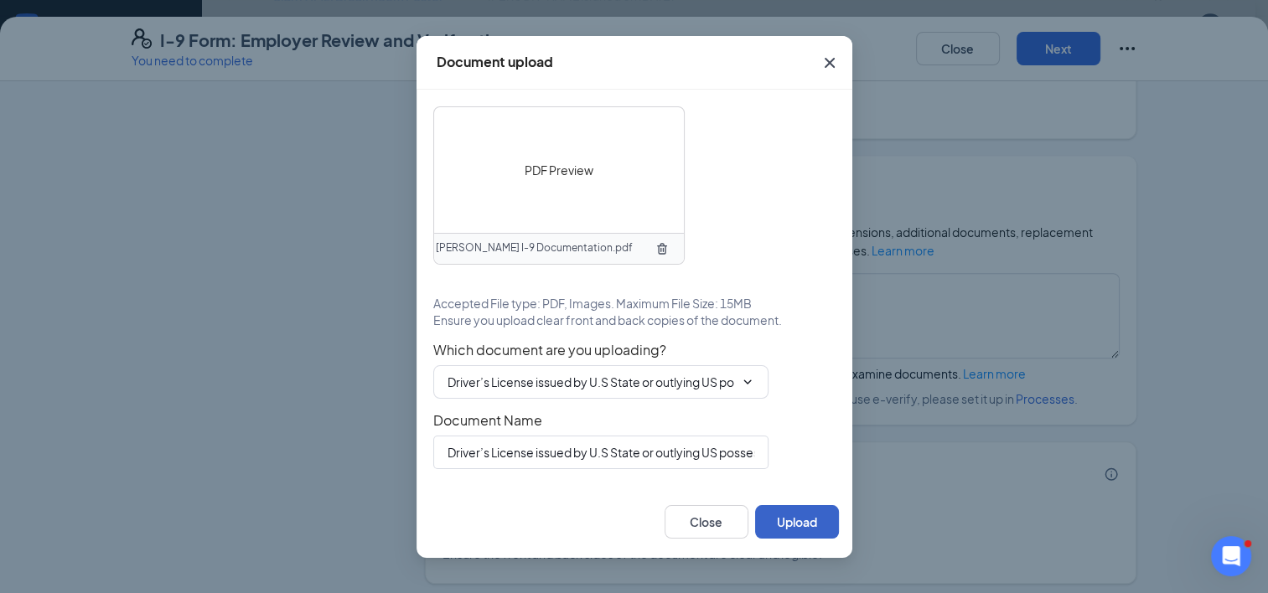
click at [809, 524] on button "Upload" at bounding box center [797, 522] width 84 height 34
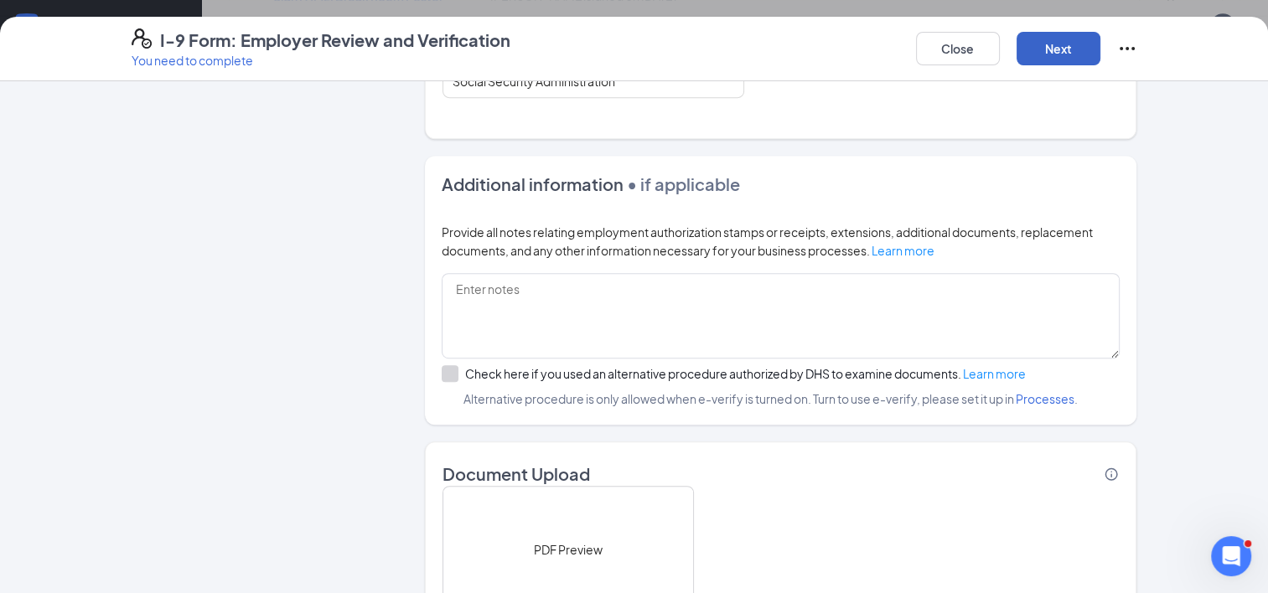
click at [1072, 50] on button "Next" at bounding box center [1058, 49] width 84 height 34
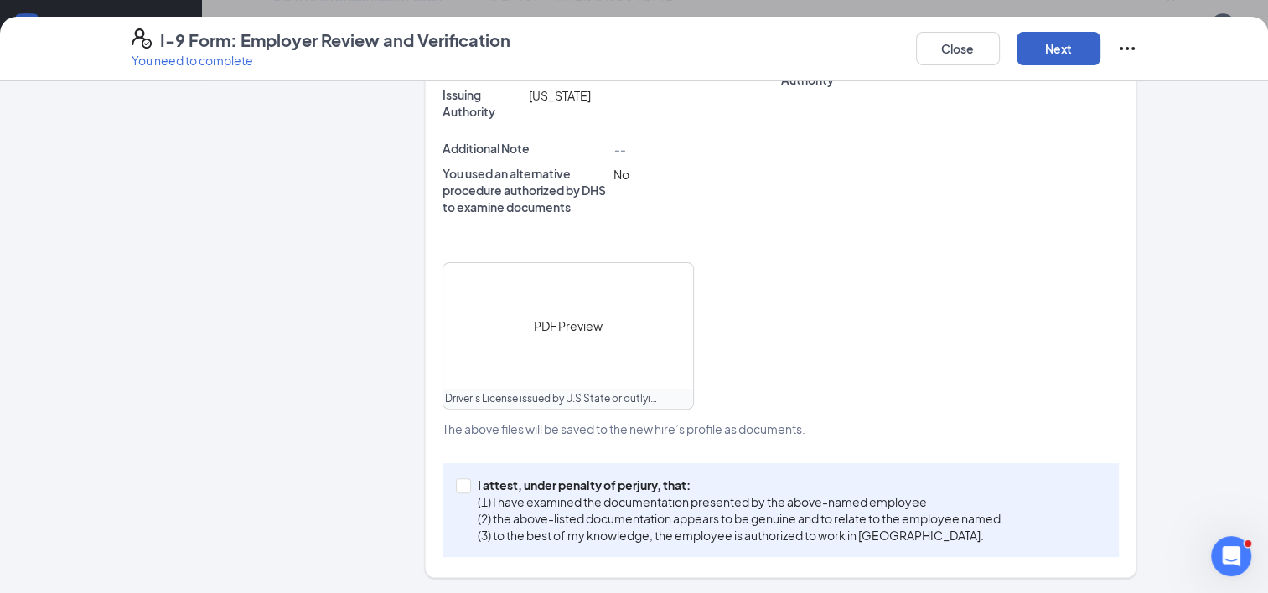
scroll to position [1005, 0]
drag, startPoint x: 452, startPoint y: 483, endPoint x: 548, endPoint y: 411, distance: 119.1
click at [456, 479] on input "I attest, under penalty of perjury, that: (1) I have examined the documentation…" at bounding box center [462, 484] width 12 height 12
checkbox input "true"
click at [1061, 55] on button "Next" at bounding box center [1058, 49] width 84 height 34
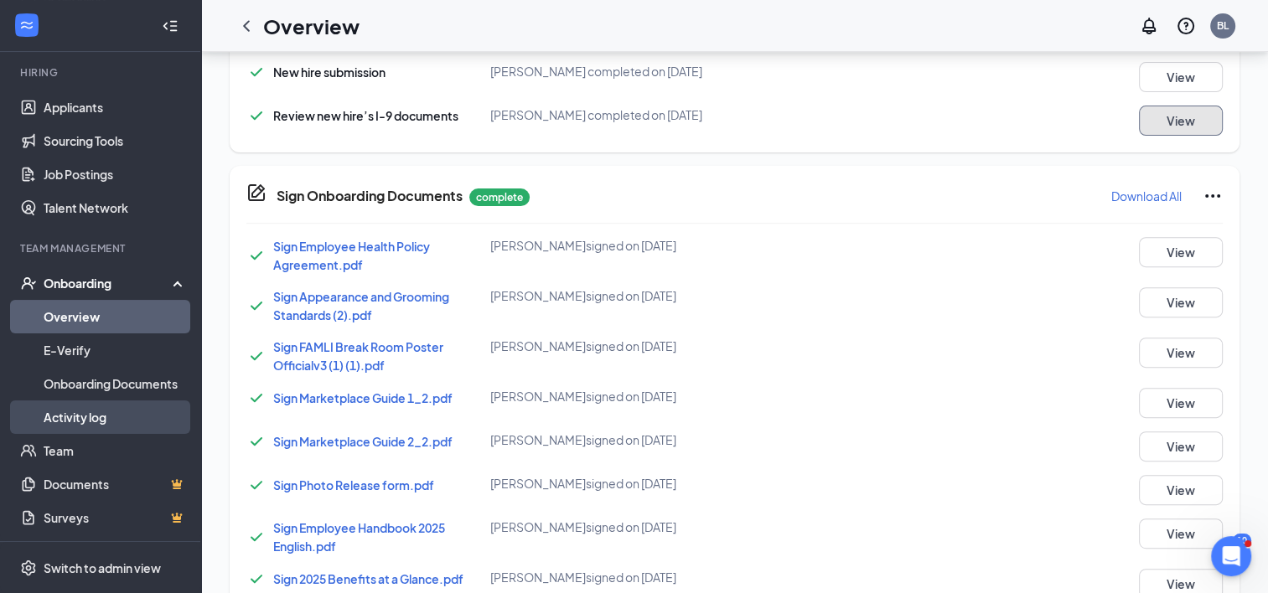
scroll to position [646, 0]
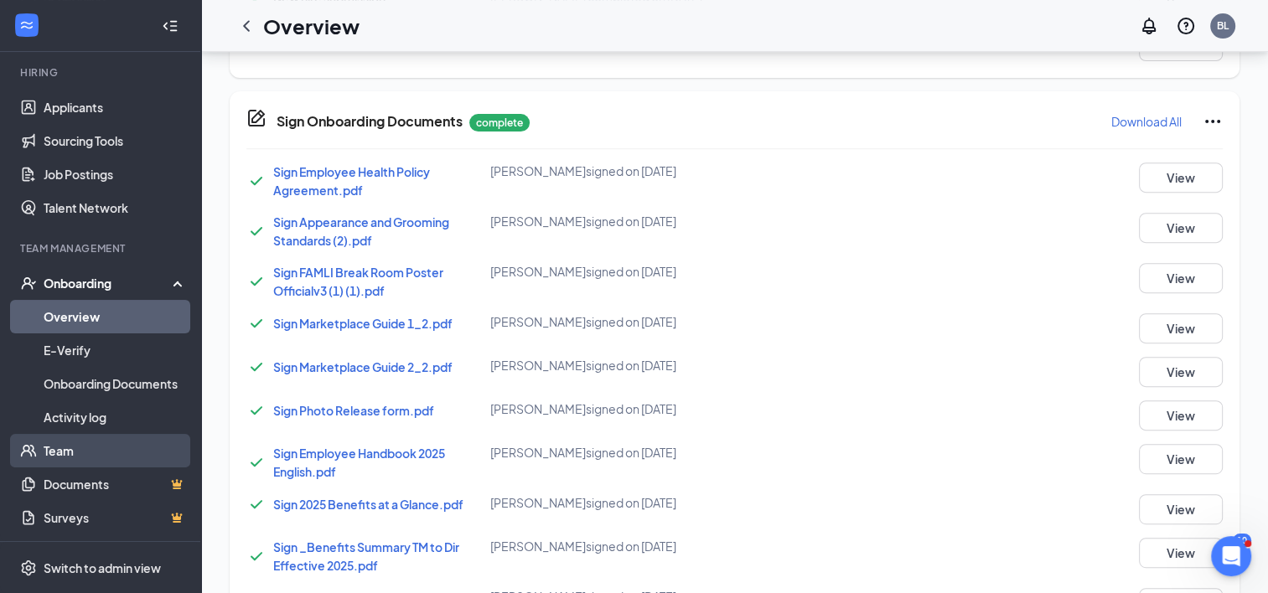
click at [76, 454] on link "Team" at bounding box center [115, 451] width 143 height 34
